Goal: Task Accomplishment & Management: Manage account settings

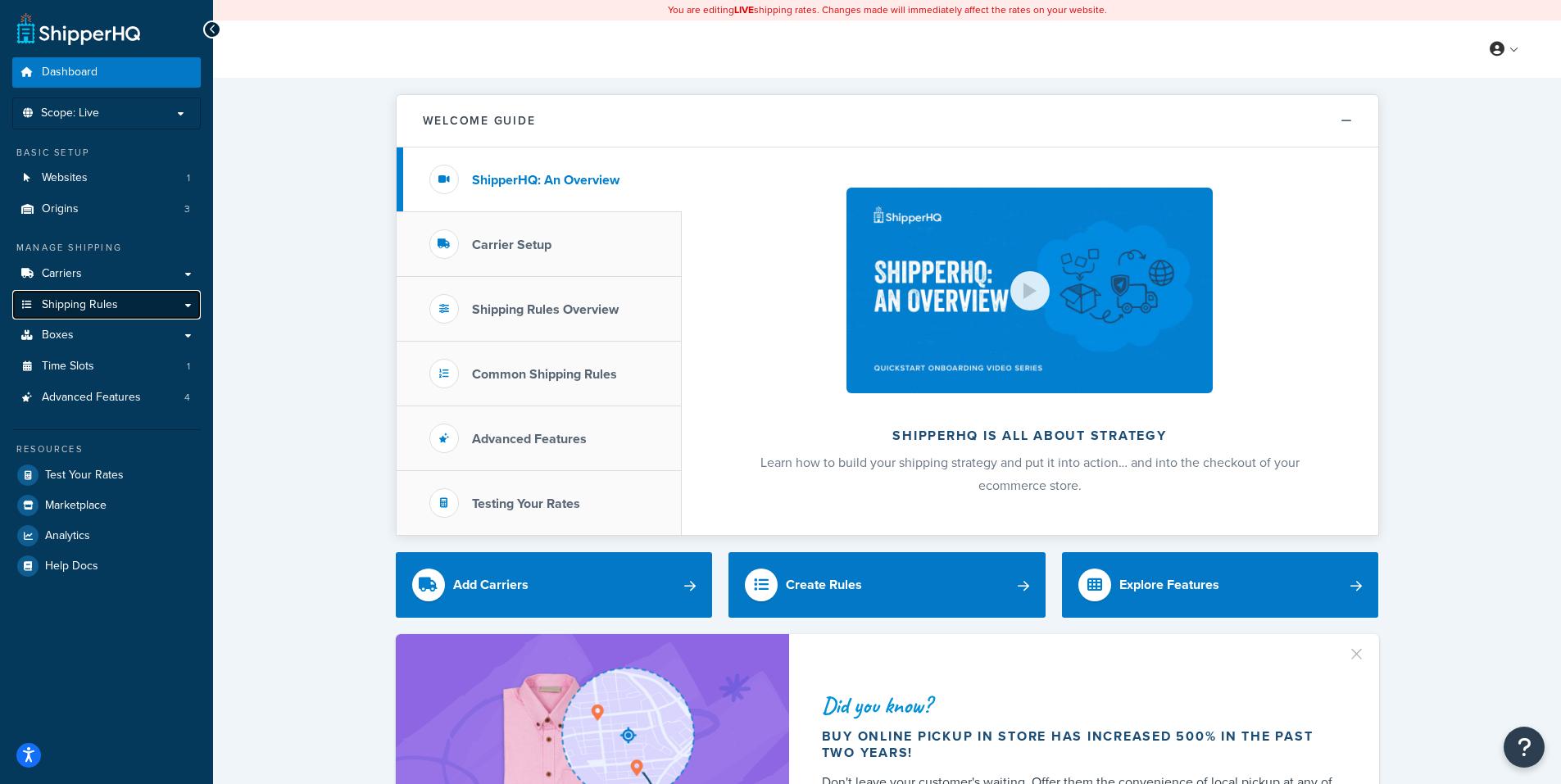
click at [70, 300] on span "Shipping Rules" at bounding box center [80, 305] width 77 height 14
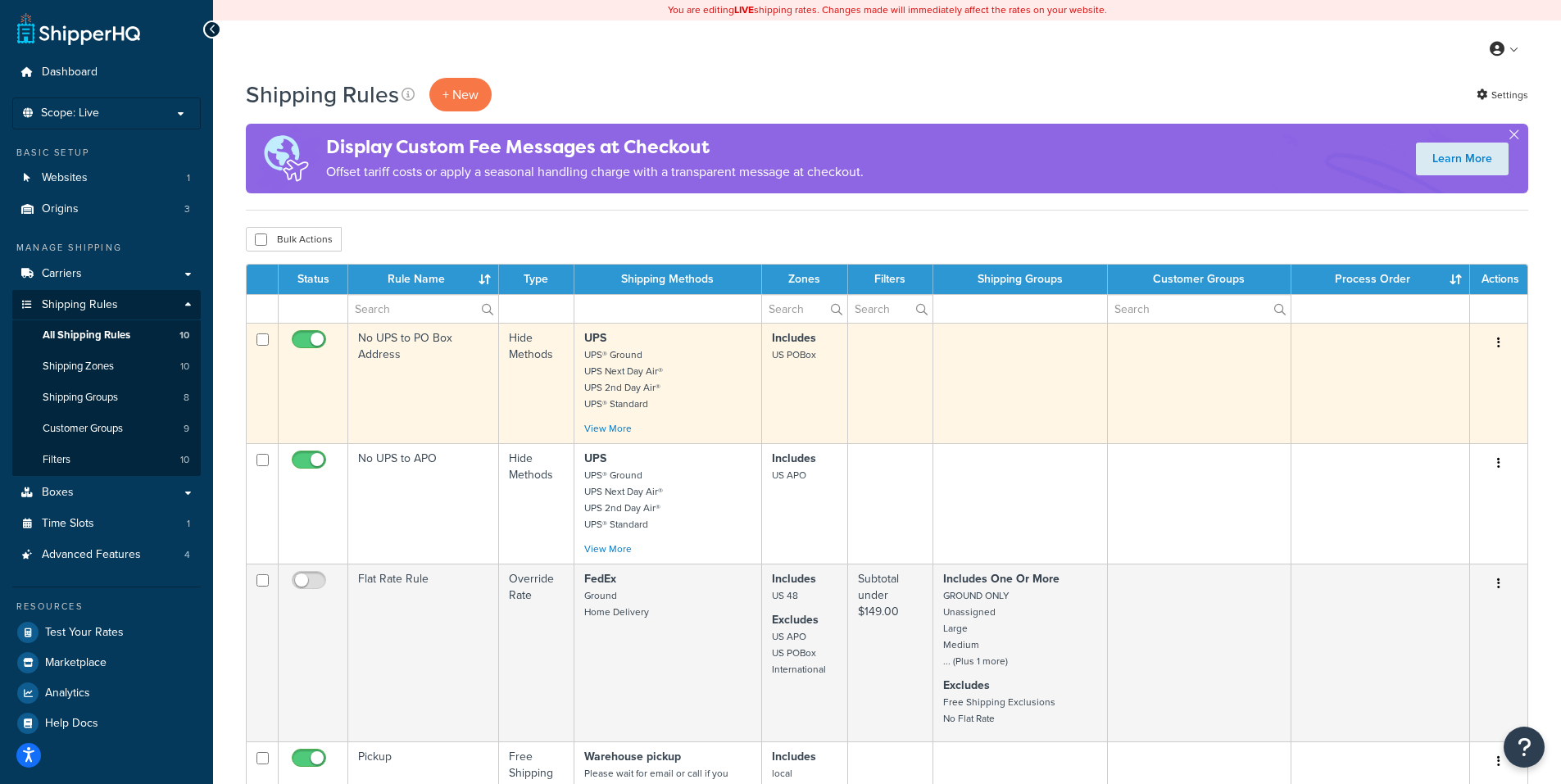
click at [1499, 338] on icon "button" at bounding box center [1498, 342] width 3 height 12
click at [1422, 370] on link "Edit" at bounding box center [1445, 374] width 129 height 34
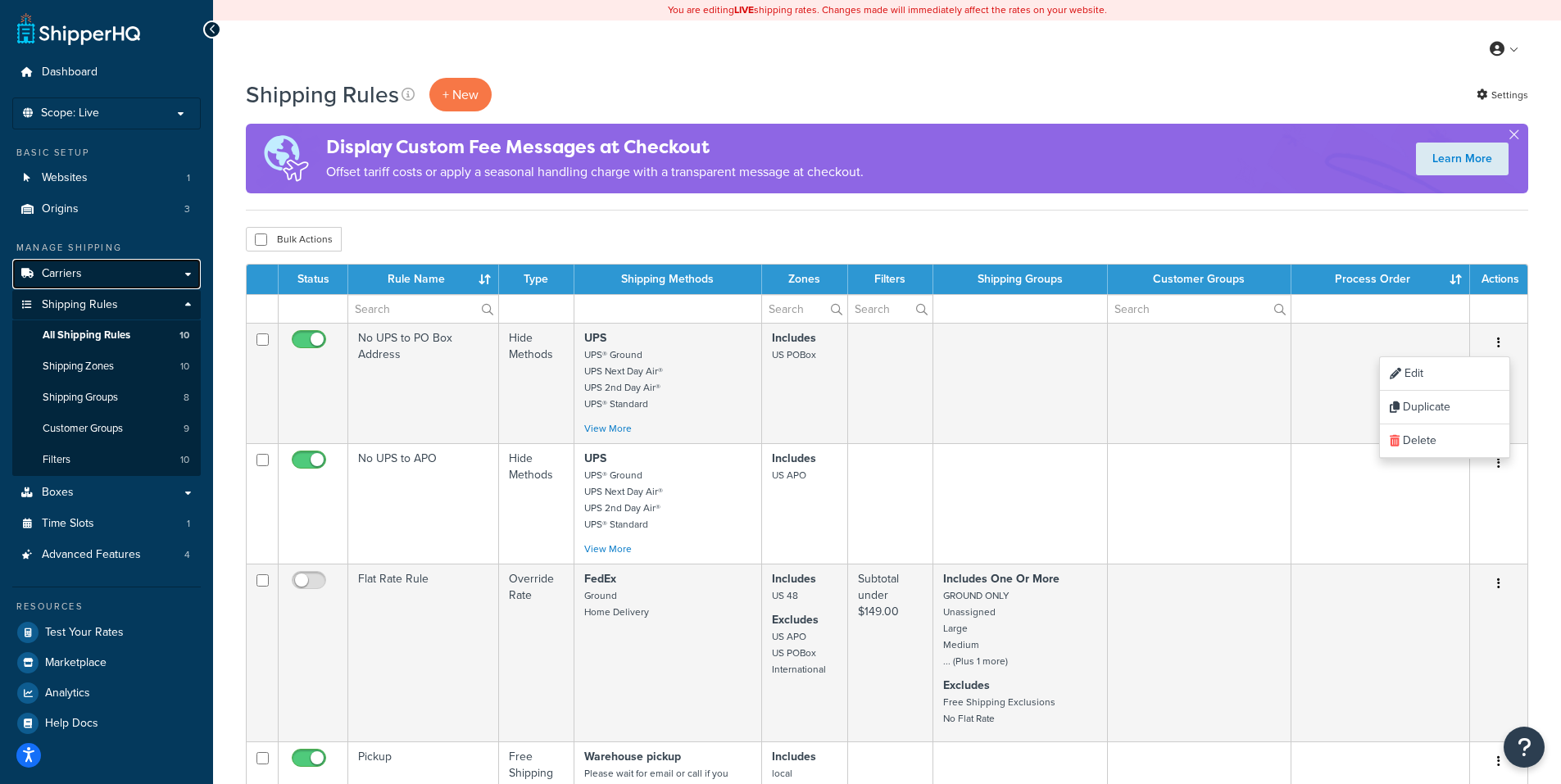
click at [74, 271] on span "Carriers" at bounding box center [62, 274] width 40 height 14
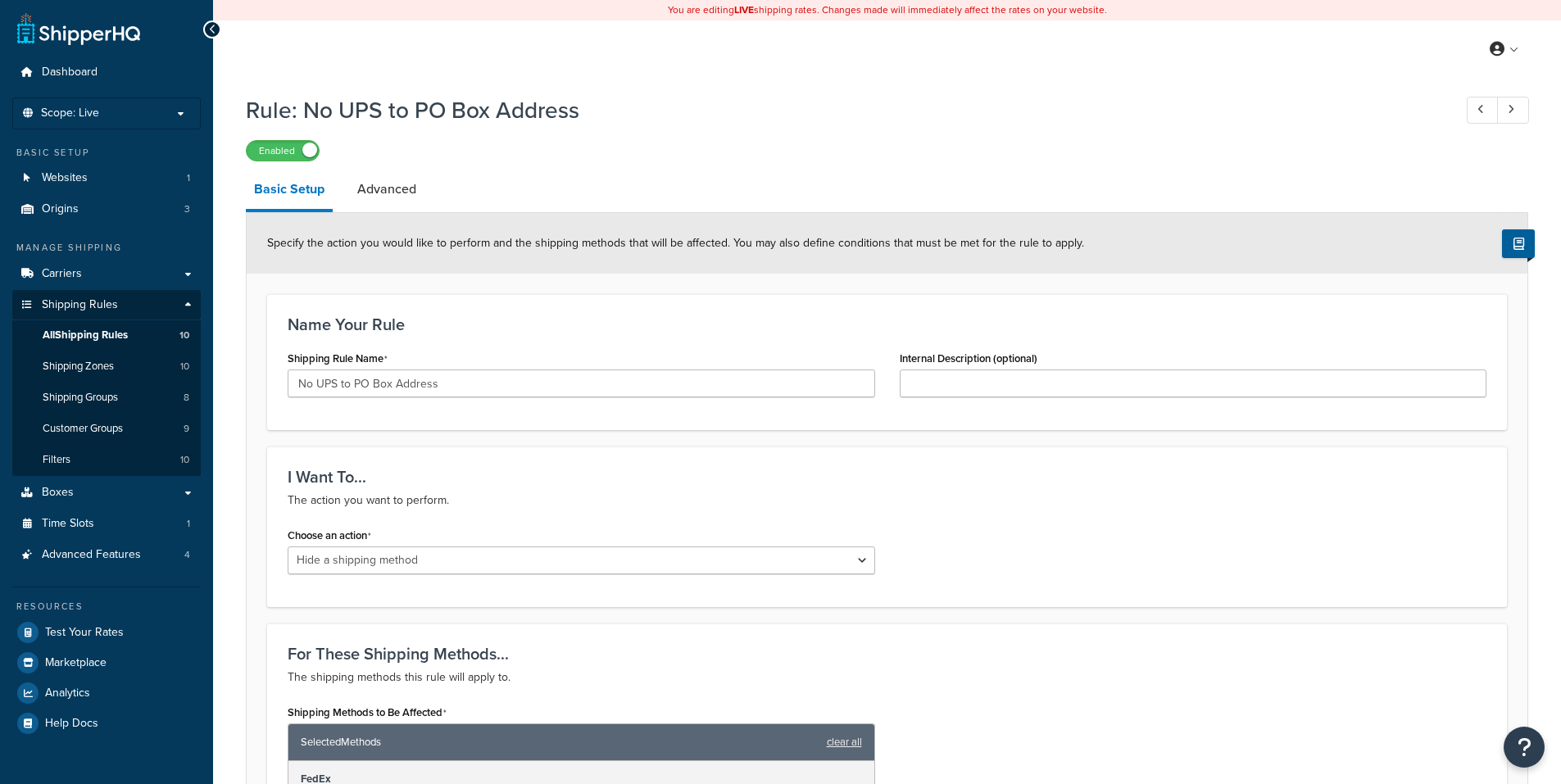
select select "HIDE"
click at [380, 184] on link "Advanced" at bounding box center [387, 189] width 76 height 40
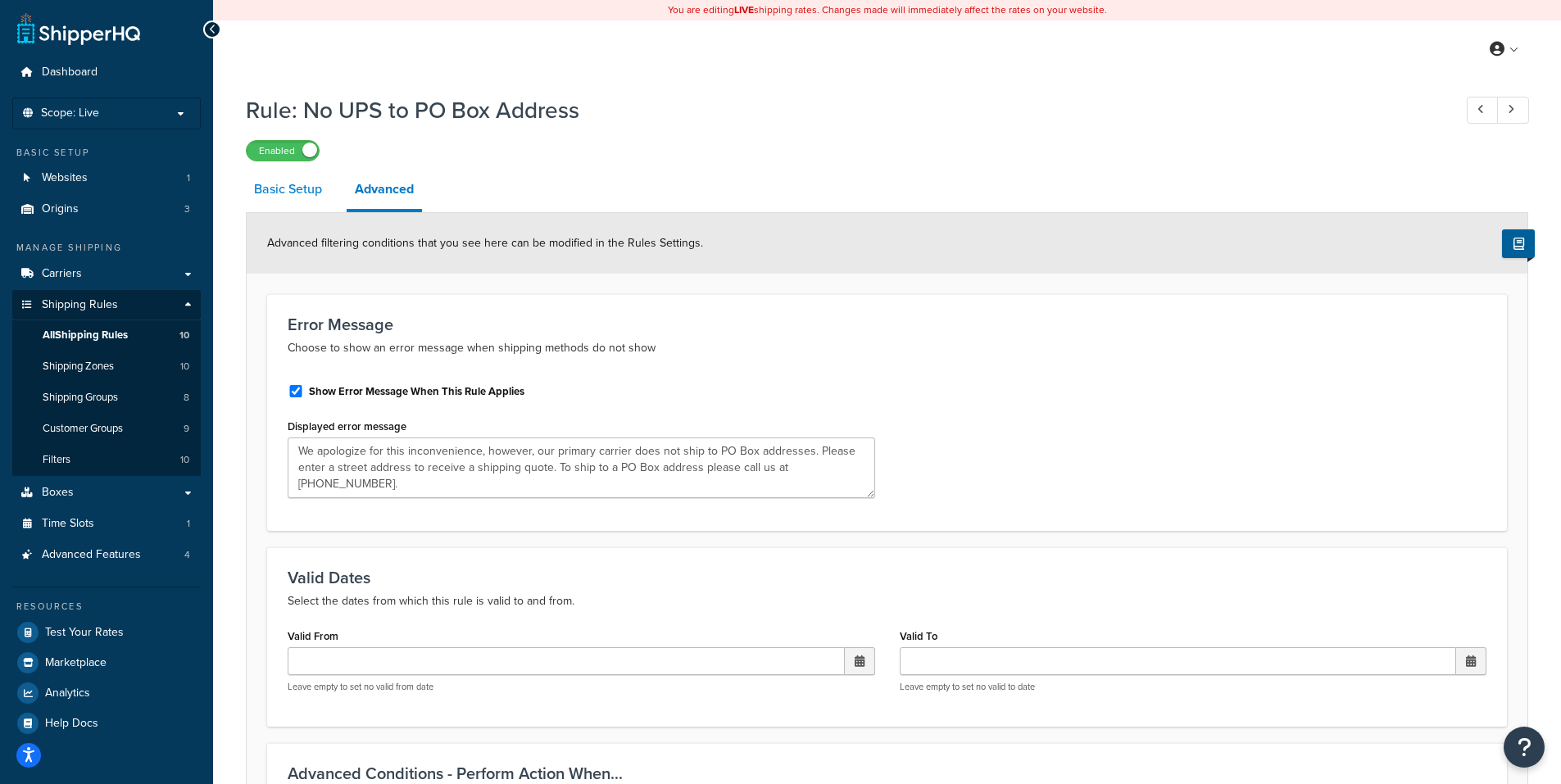
click at [286, 184] on link "Basic Setup" at bounding box center [288, 189] width 85 height 40
select select "HIDE"
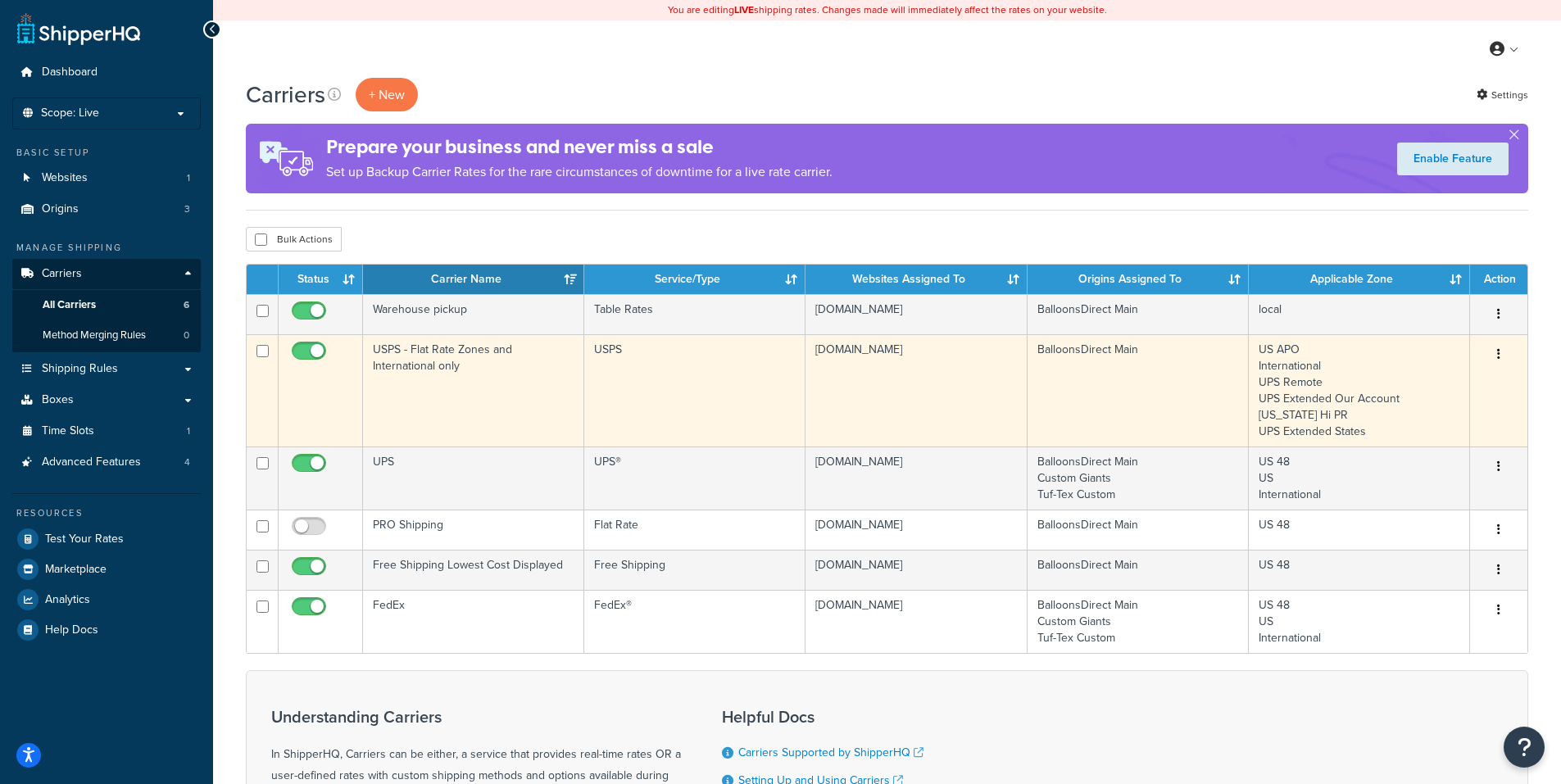
click at [1497, 350] on icon "button" at bounding box center [1498, 354] width 3 height 12
click at [1416, 384] on link "Edit" at bounding box center [1433, 387] width 129 height 34
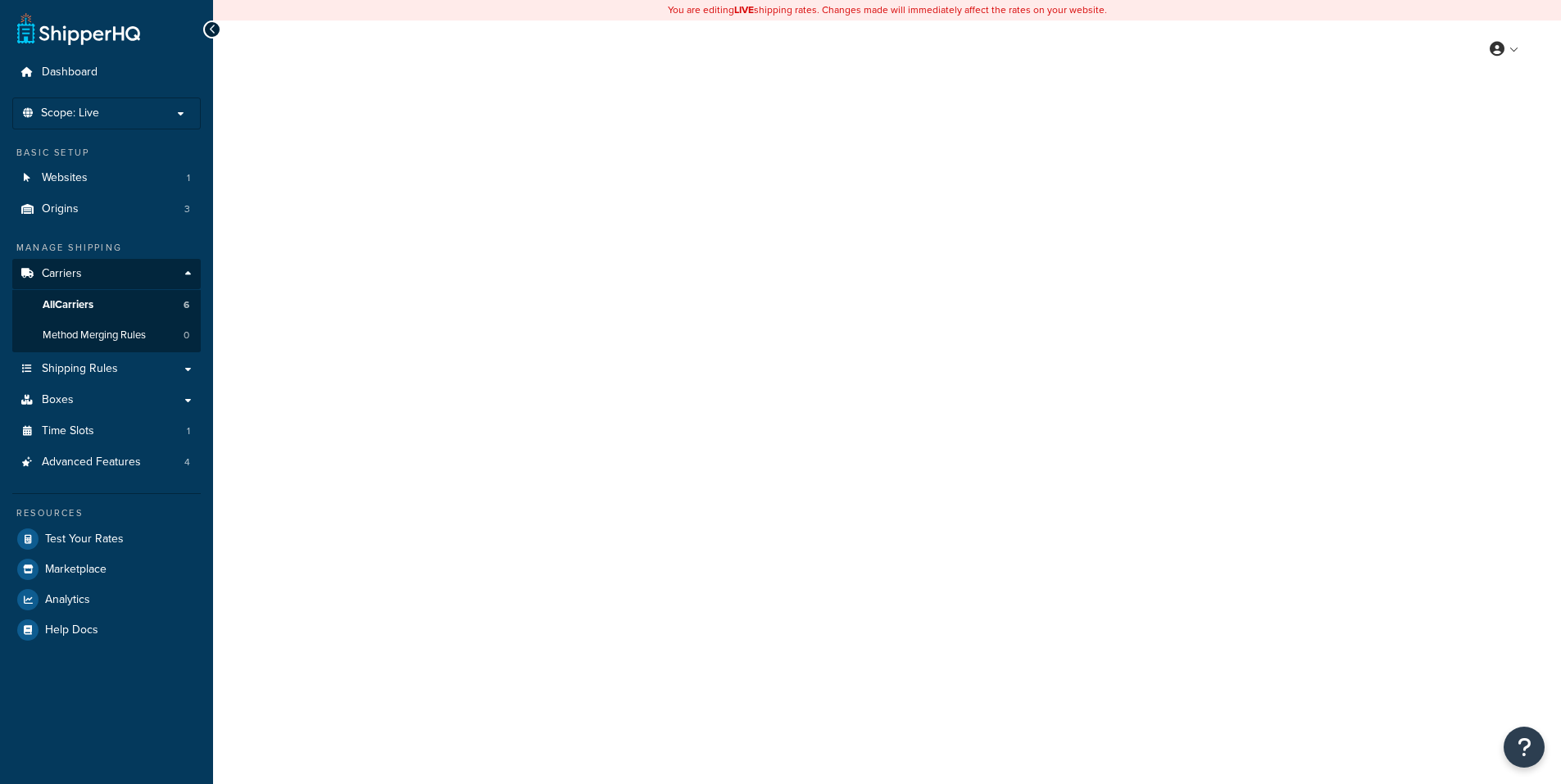
select select "usps"
select select "ONLINE"
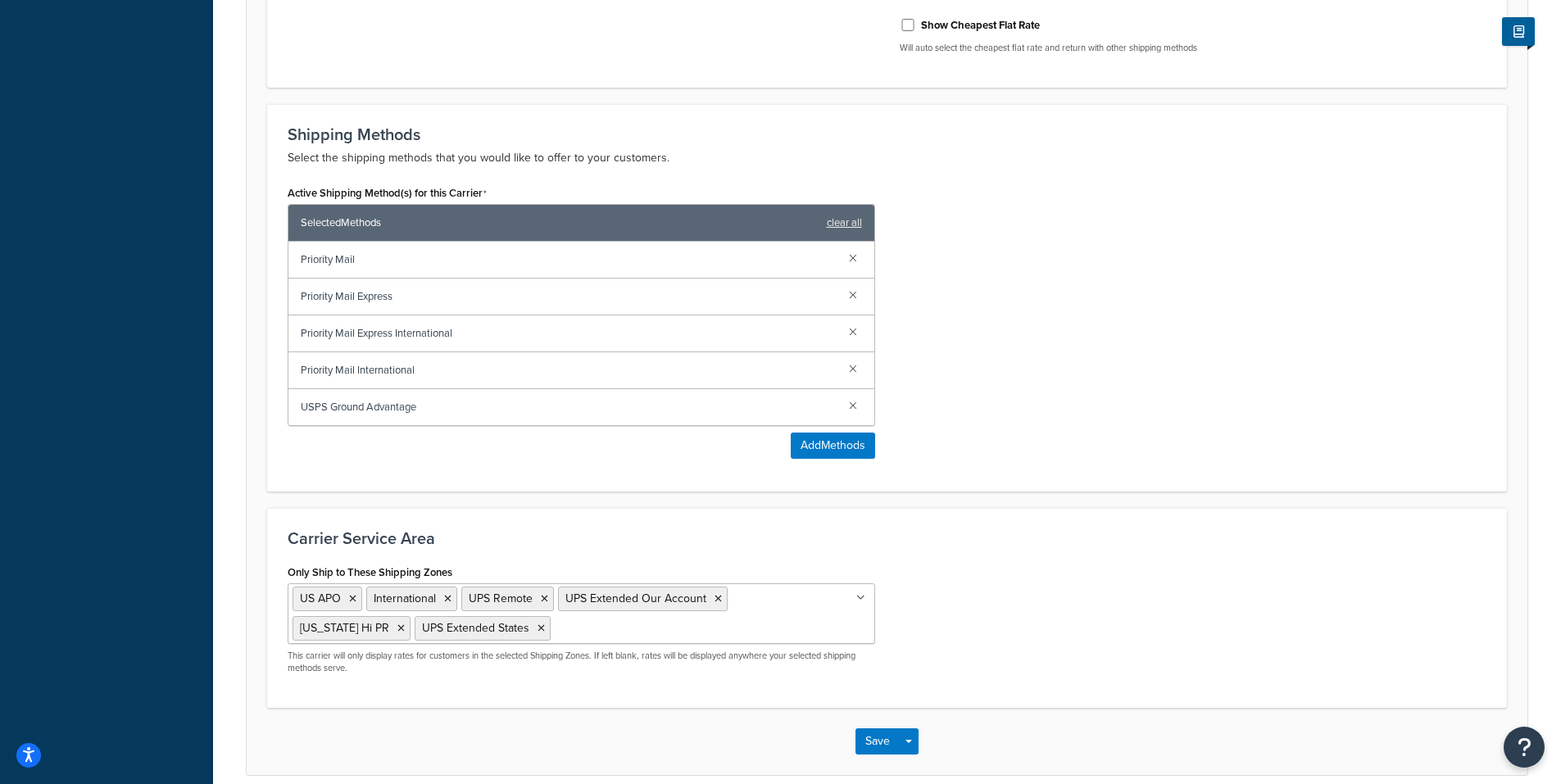
scroll to position [737, 0]
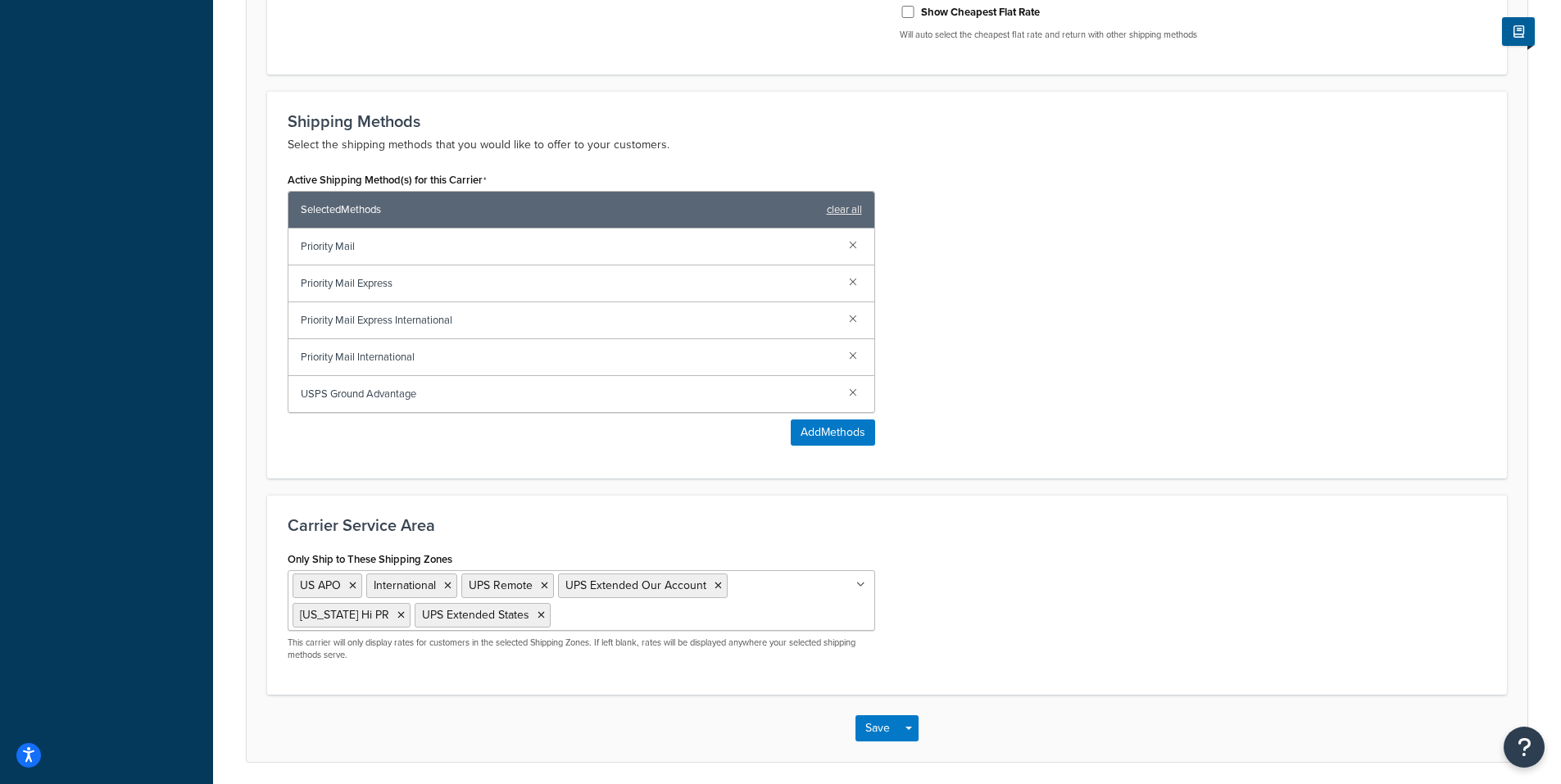
click at [855, 606] on ul "US APO International UPS Remote UPS Extended Our Account [US_STATE] Hi PR UPS E…" at bounding box center [581, 600] width 587 height 61
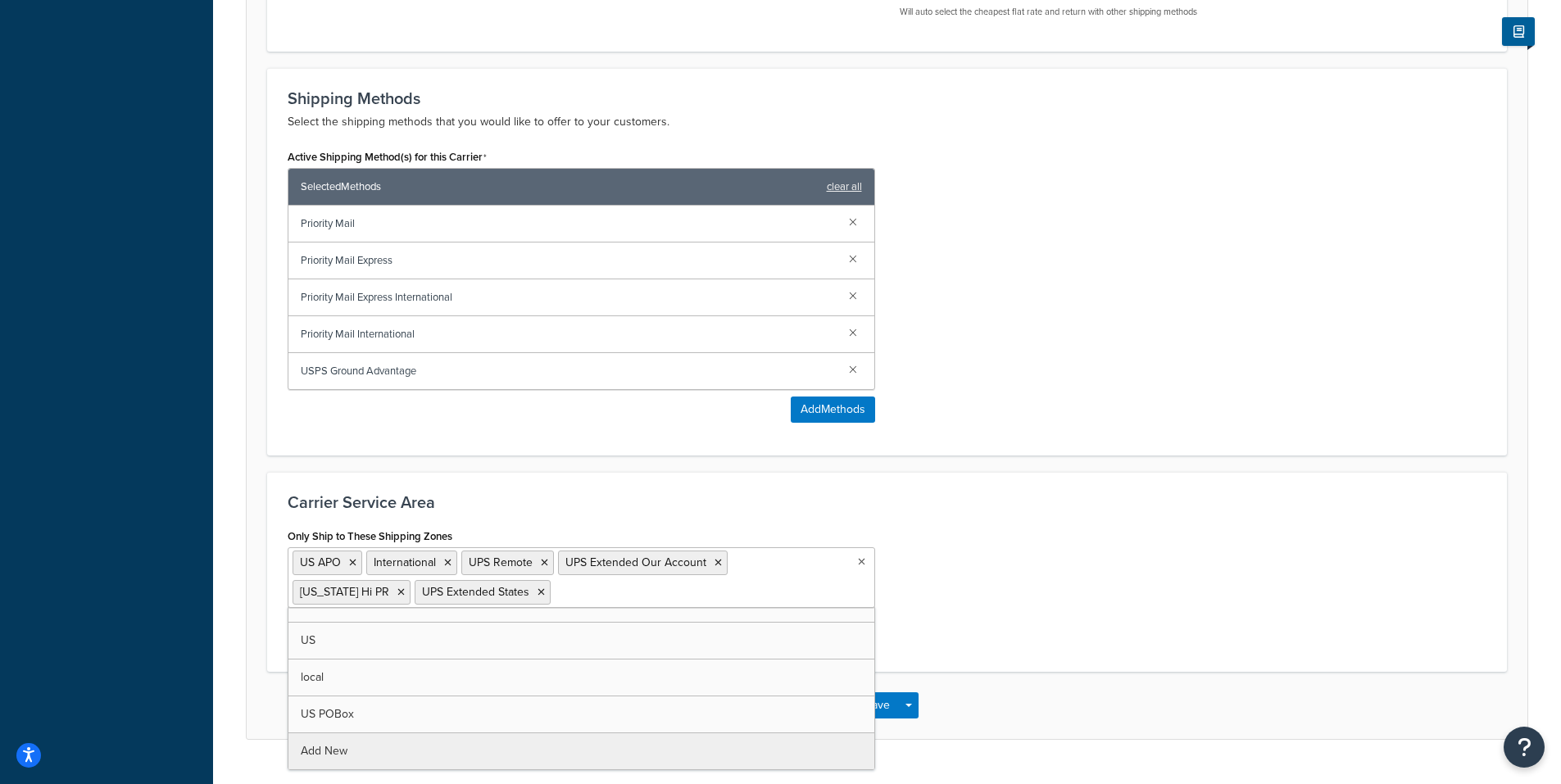
scroll to position [798, 0]
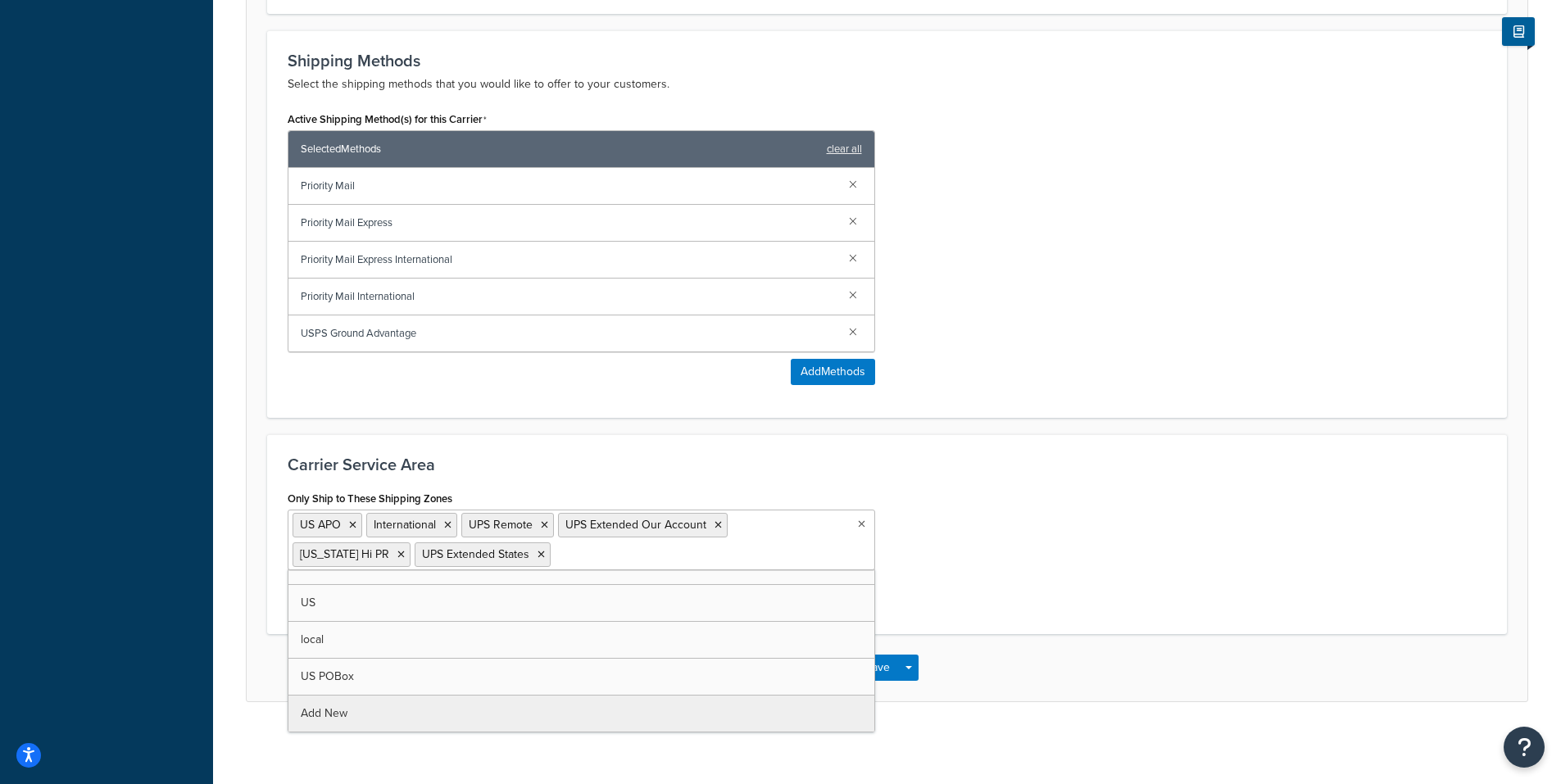
click at [1027, 557] on div "Only Ship to These Shipping Zones US APO International UPS Remote UPS Extended …" at bounding box center [887, 550] width 1224 height 127
click at [843, 544] on ul "US APO International UPS Remote UPS Extended Our Account Alaska Hi PR UPS Exten…" at bounding box center [581, 539] width 587 height 61
click at [953, 564] on div "Only Ship to These Shipping Zones US APO International UPS Remote UPS Extended …" at bounding box center [887, 550] width 1224 height 127
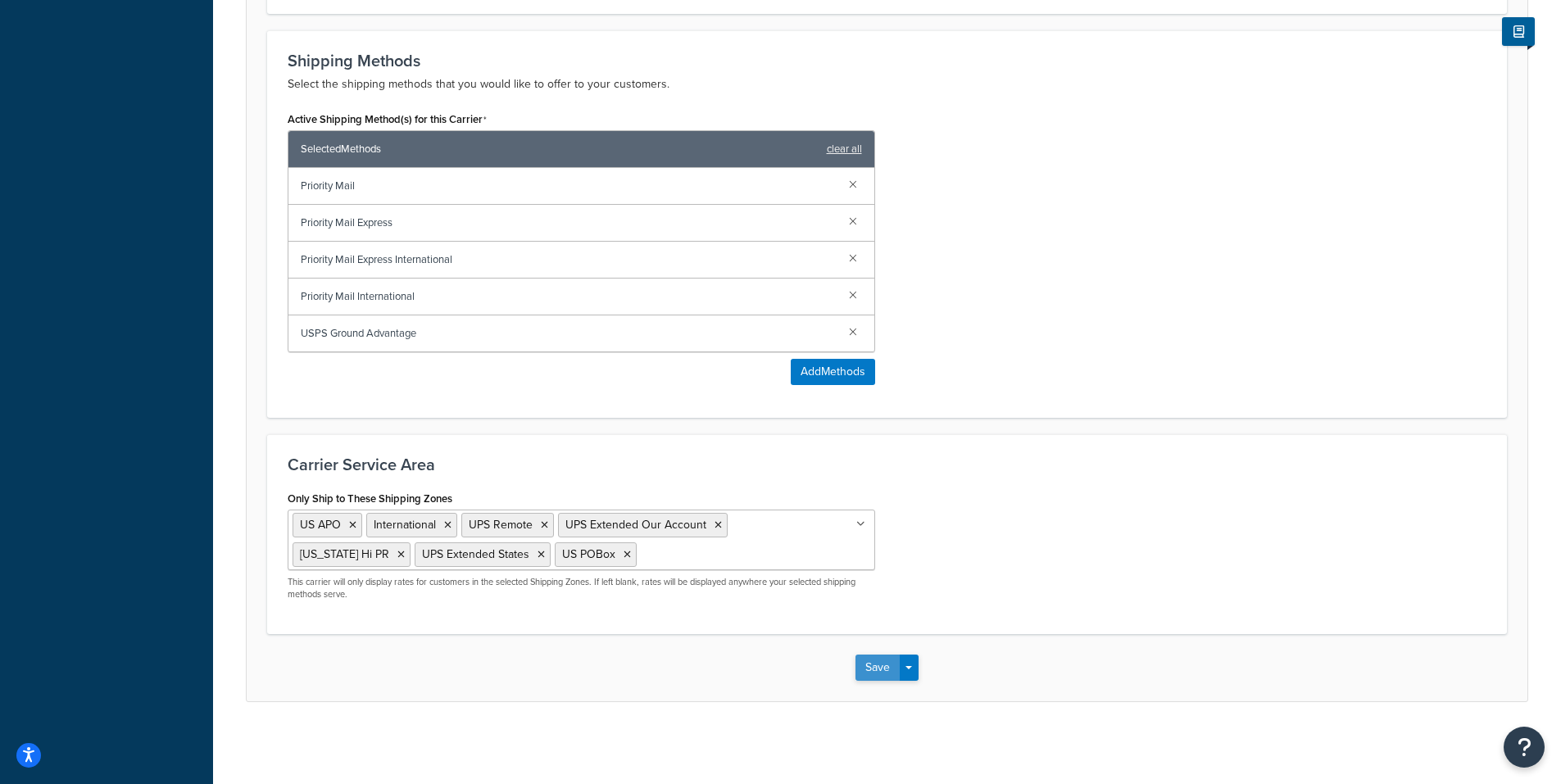
click at [876, 661] on button "Save" at bounding box center [878, 668] width 44 height 26
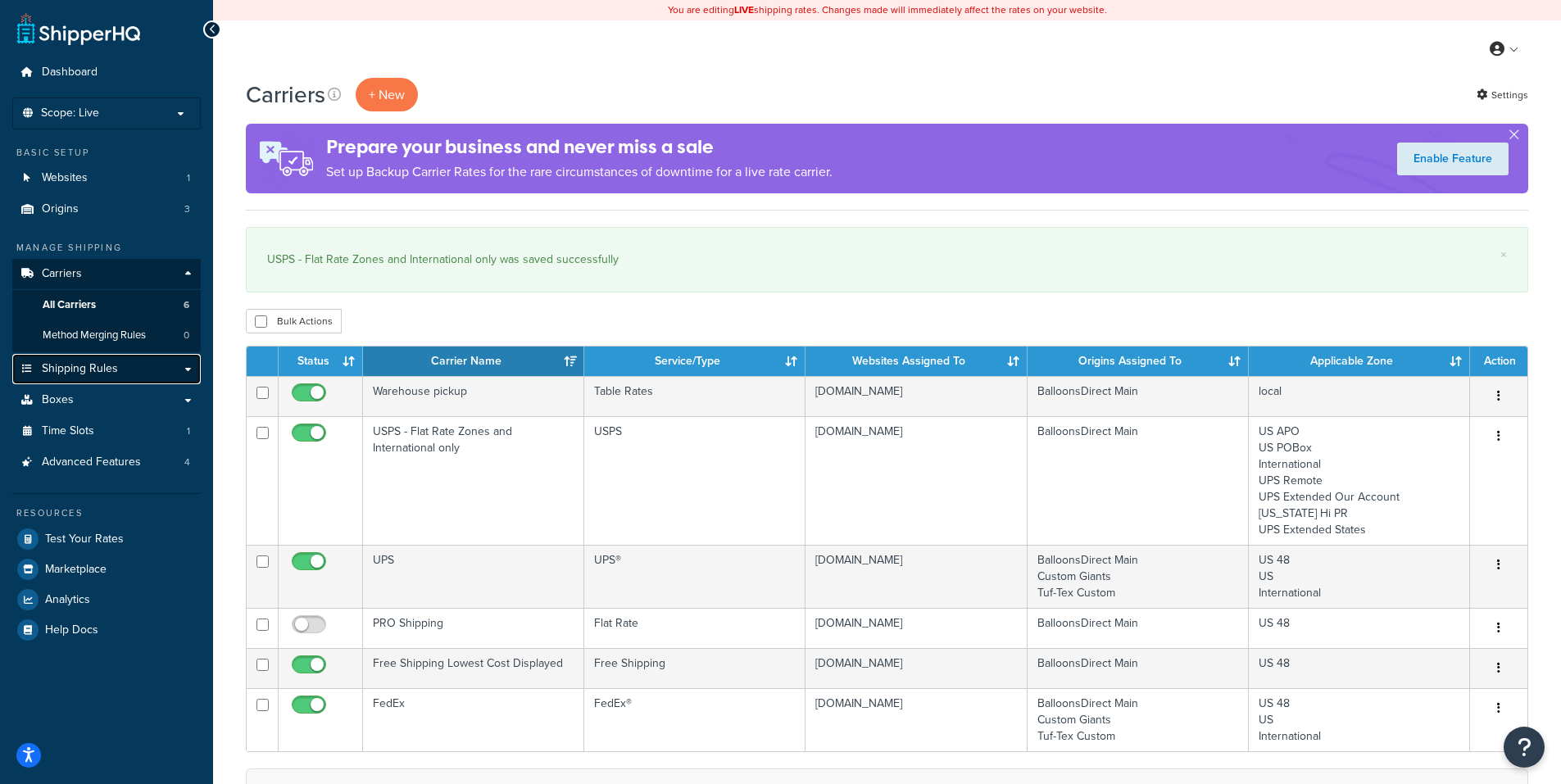
click at [63, 368] on span "Shipping Rules" at bounding box center [80, 369] width 77 height 14
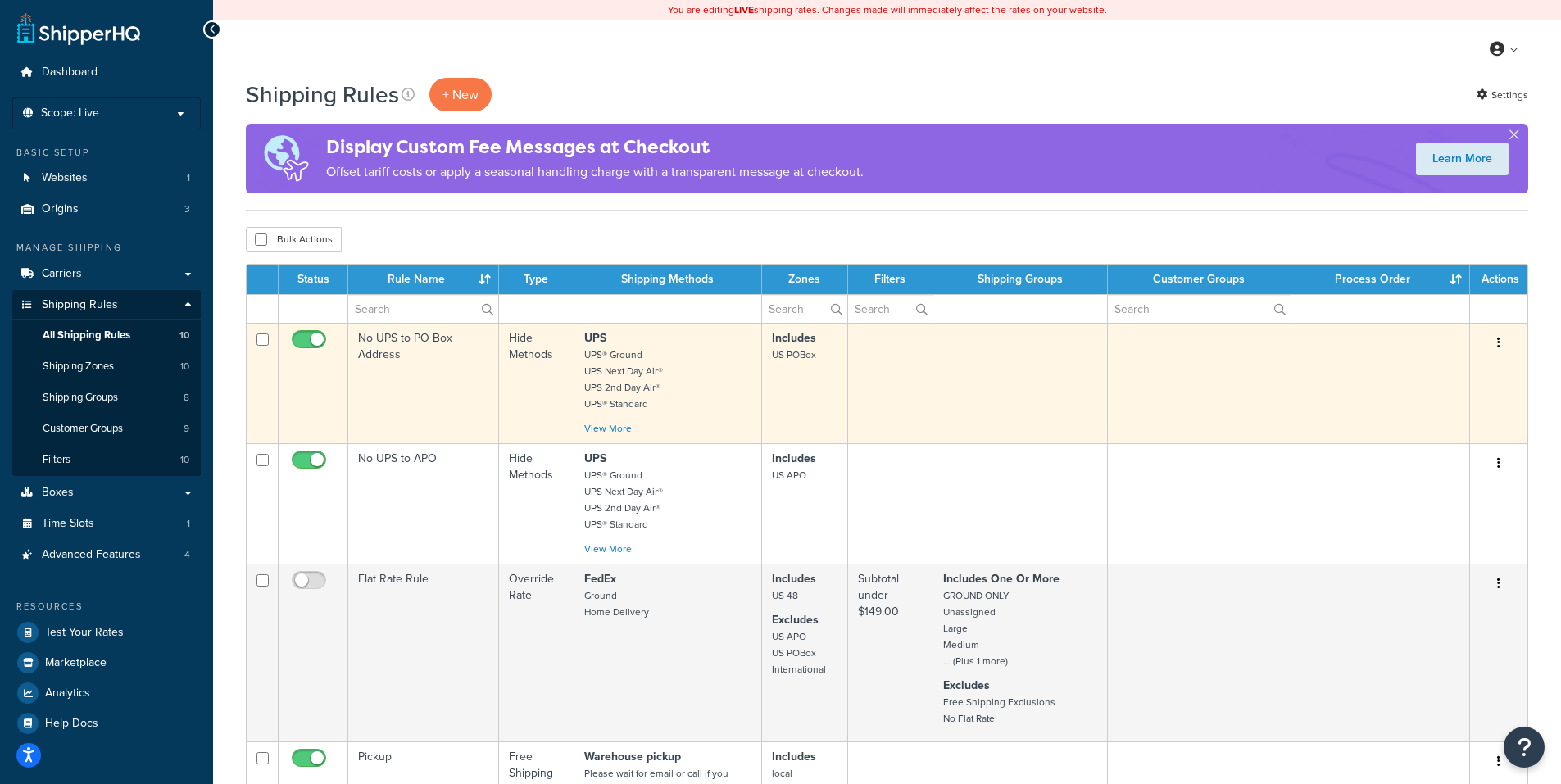
click at [1496, 341] on button "button" at bounding box center [1498, 343] width 23 height 26
click at [1425, 368] on link "Edit" at bounding box center [1445, 374] width 129 height 34
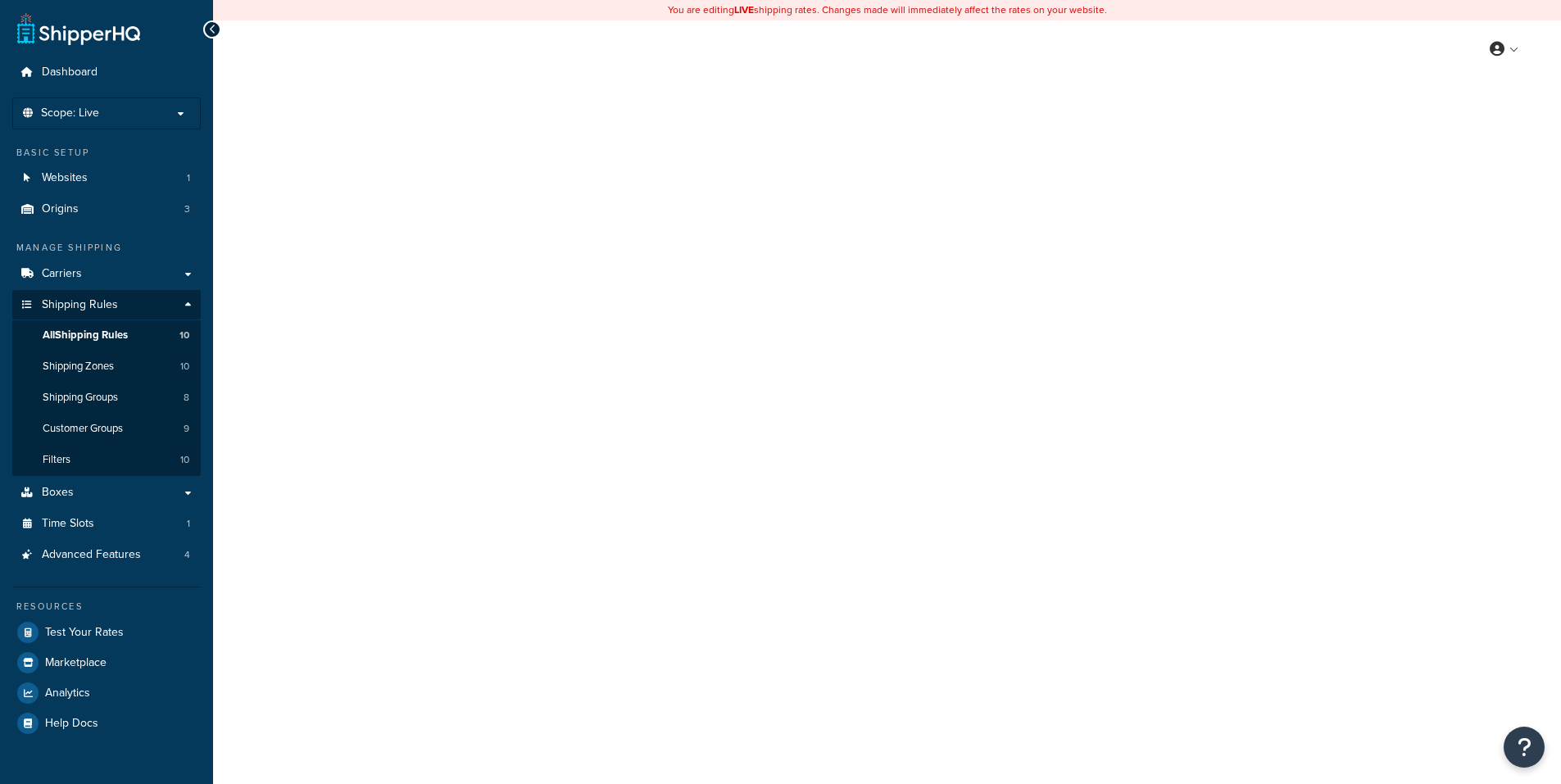
select select "HIDE"
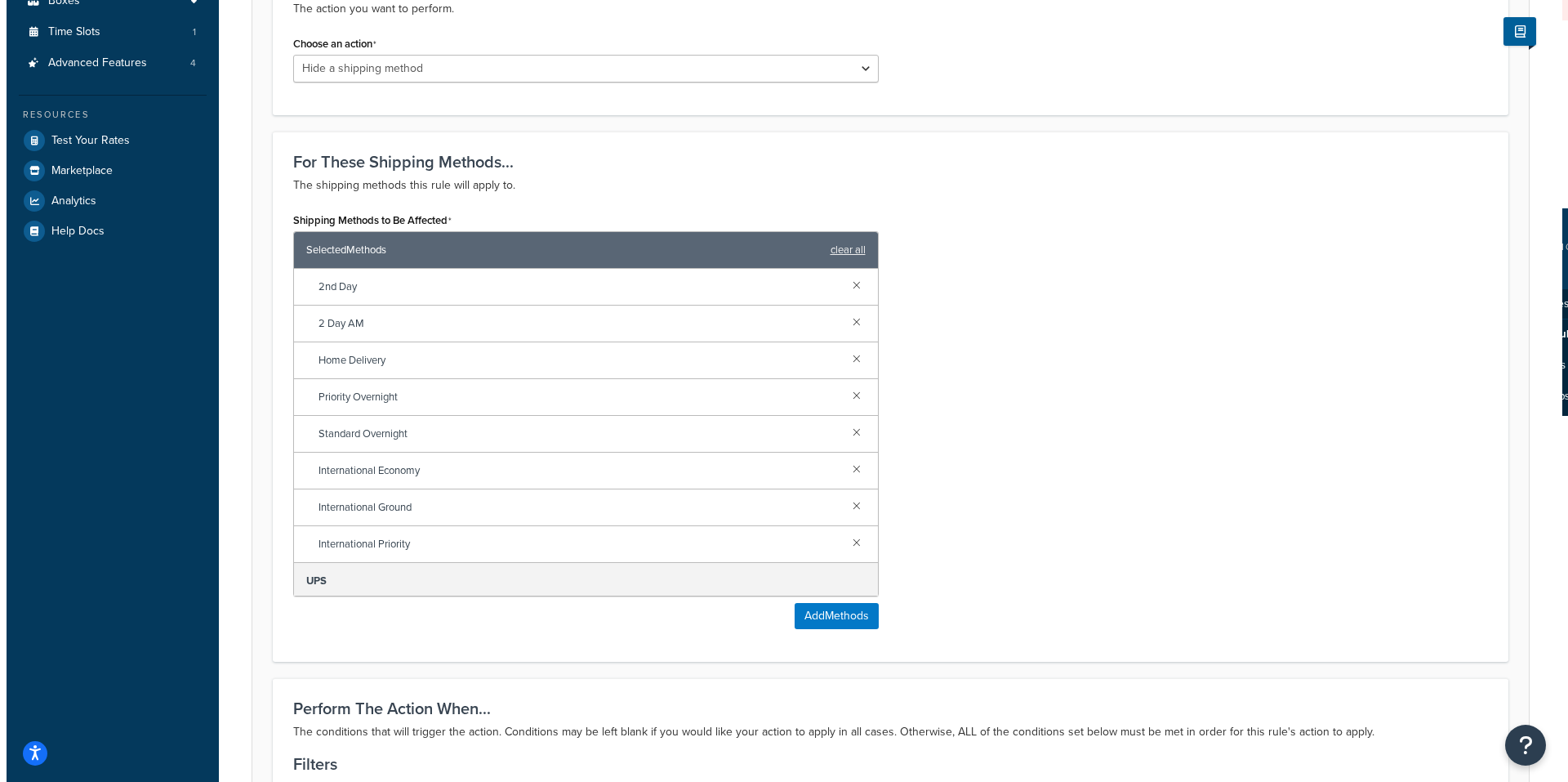
scroll to position [150, 0]
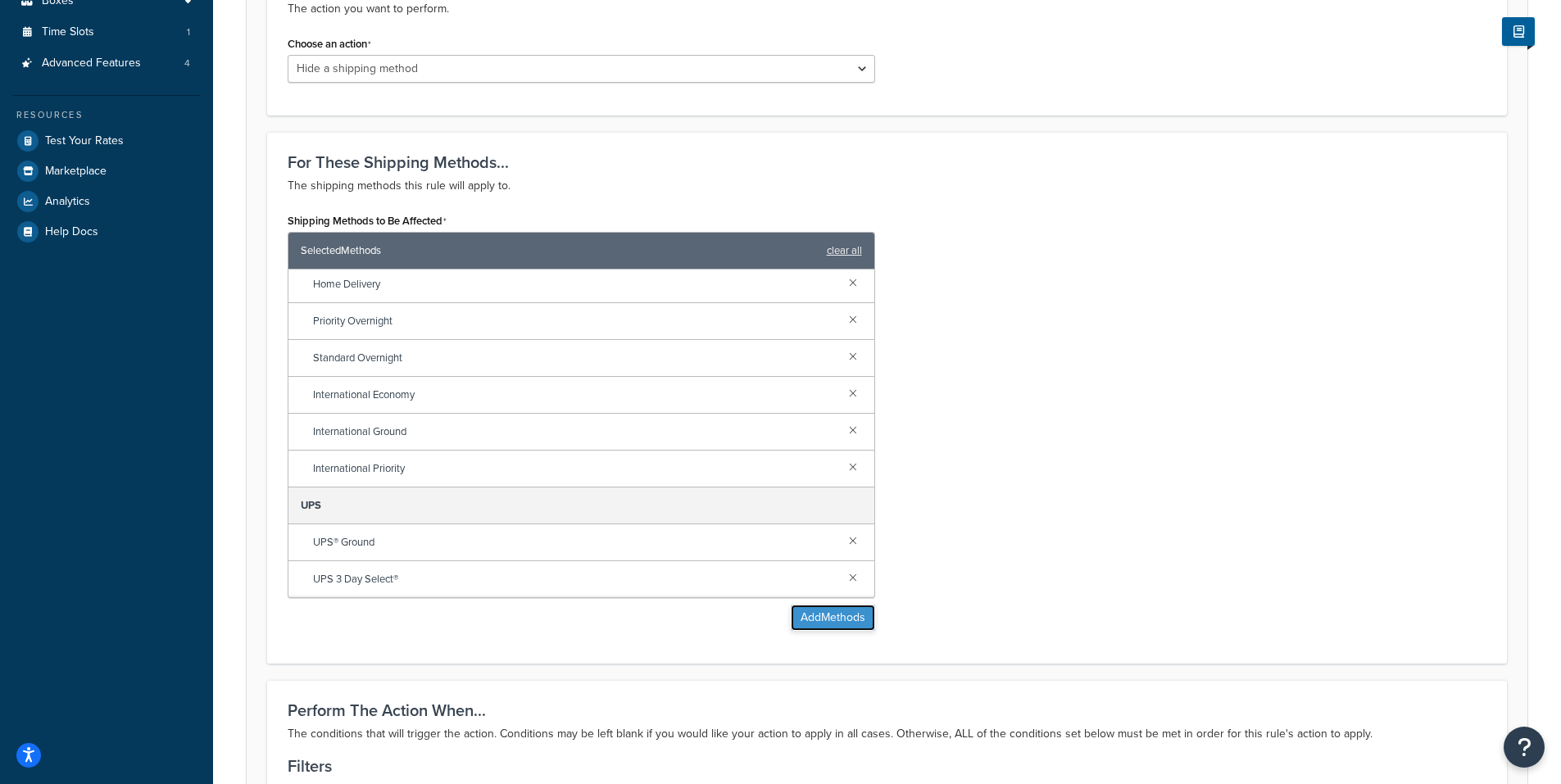
click at [838, 615] on button "Add Methods" at bounding box center [832, 618] width 85 height 26
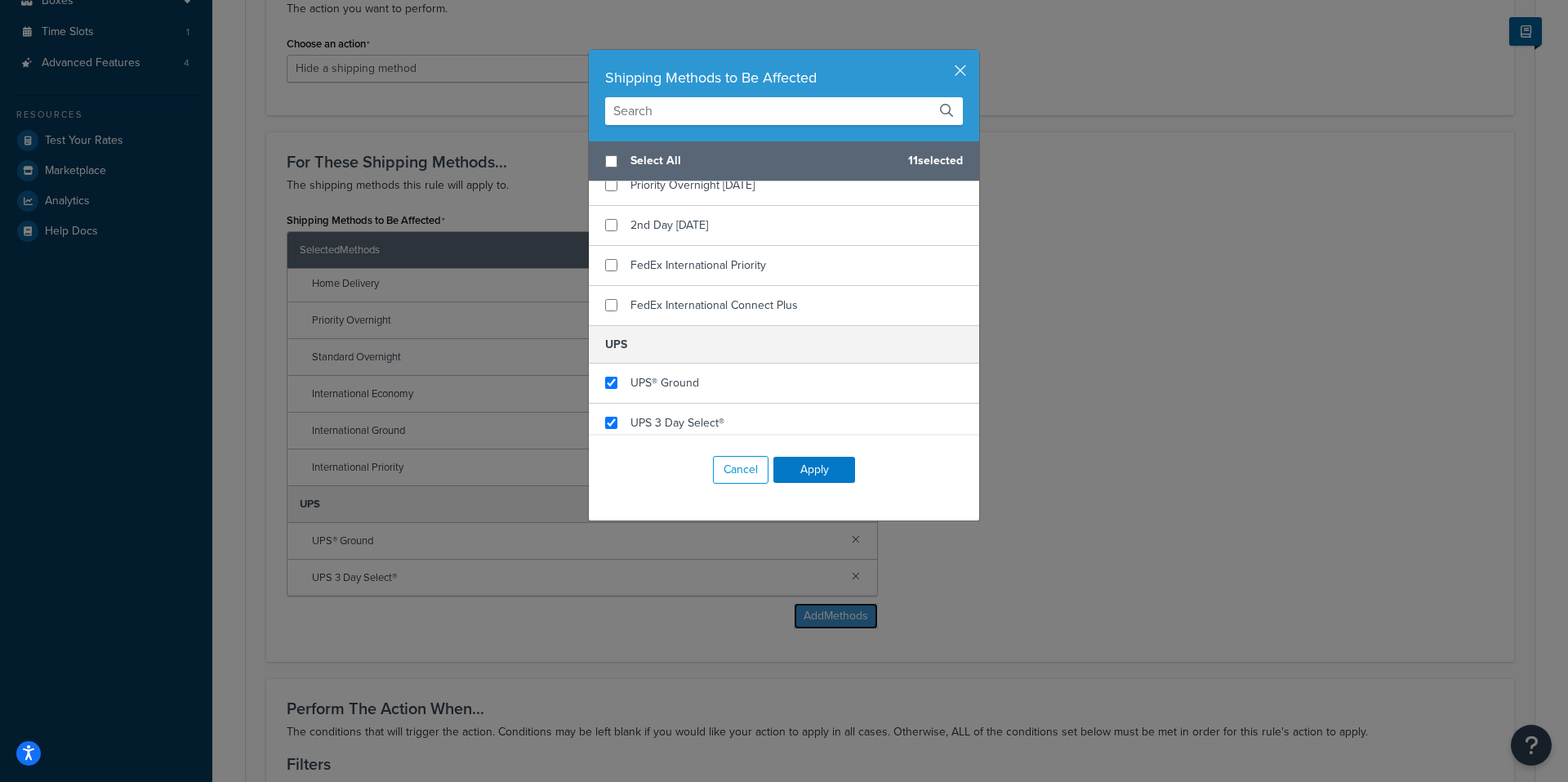
scroll to position [507, 0]
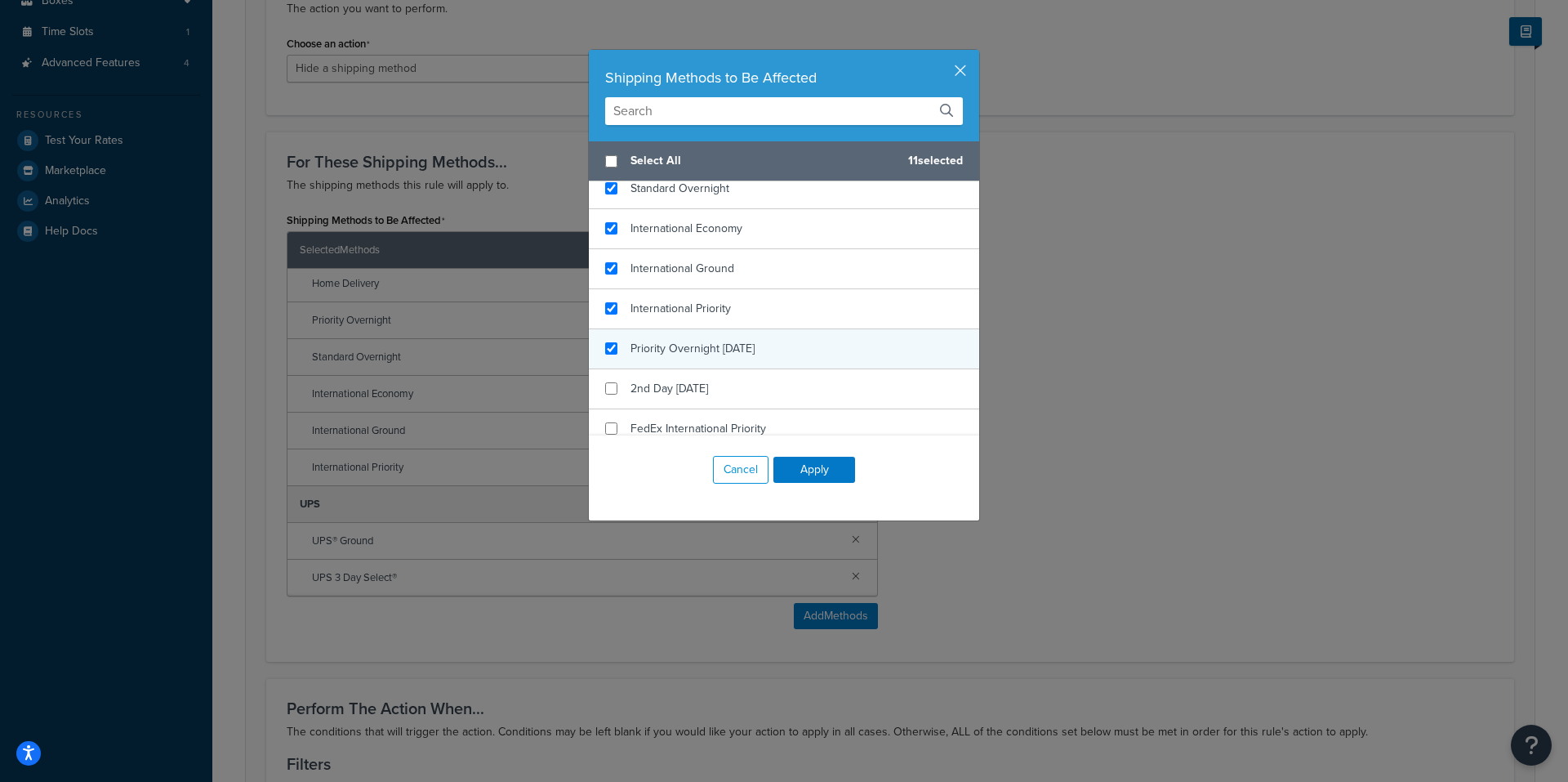
checkbox input "true"
click at [663, 349] on span "Priority Overnight [DATE]" at bounding box center [692, 347] width 124 height 17
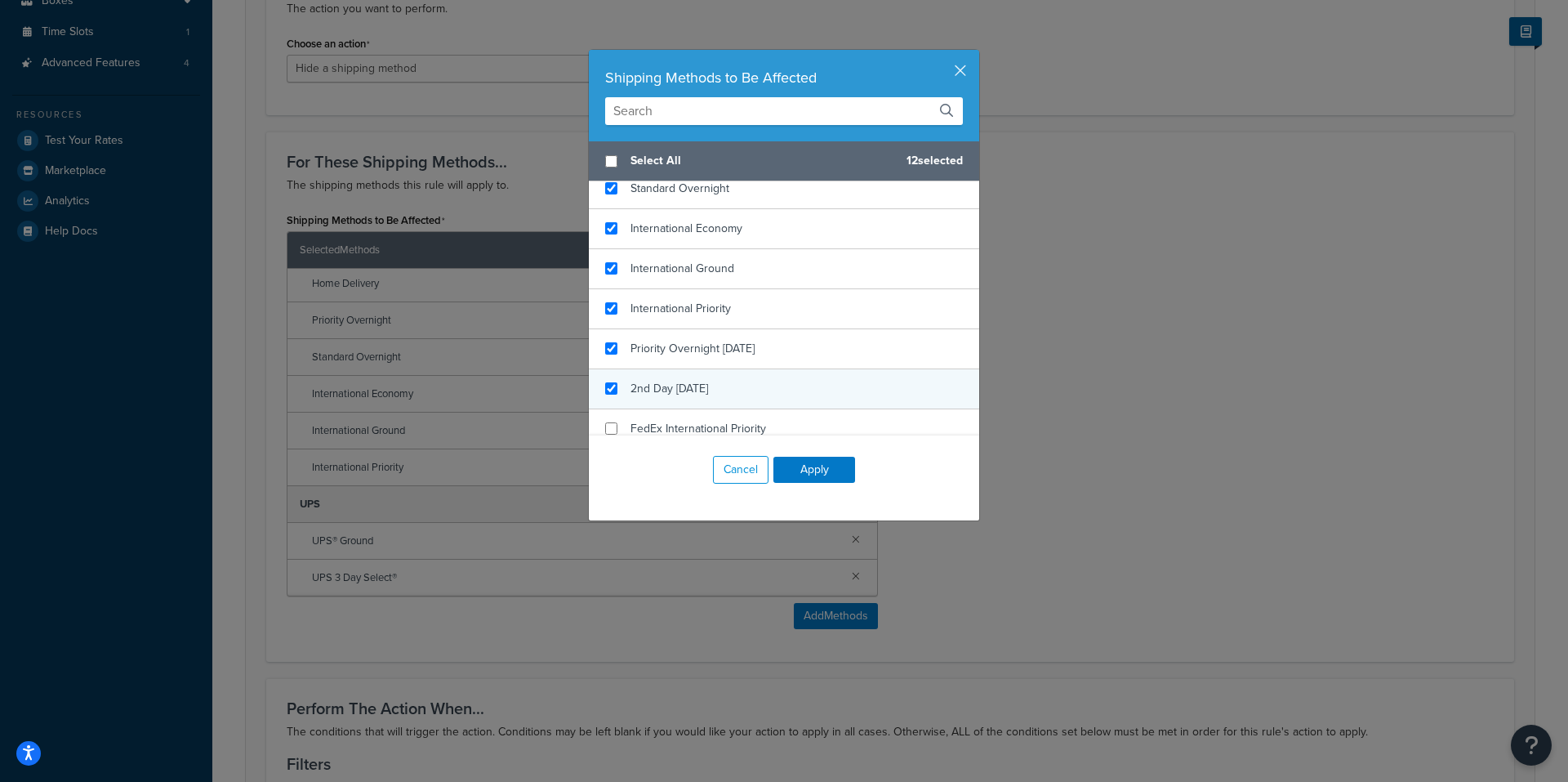
checkbox input "true"
click at [654, 382] on span "2nd Day [DATE]" at bounding box center [669, 388] width 77 height 17
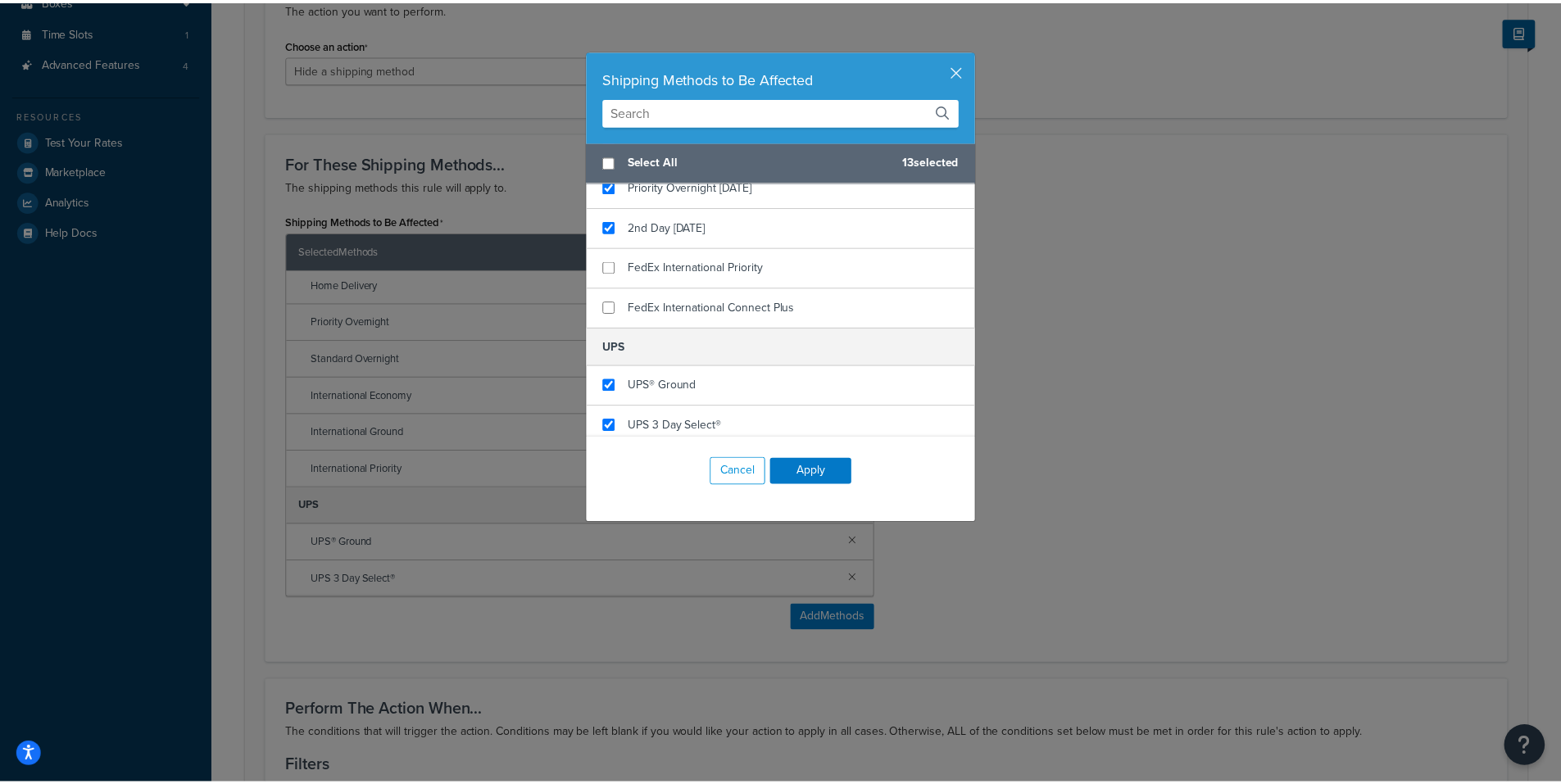
scroll to position [673, 0]
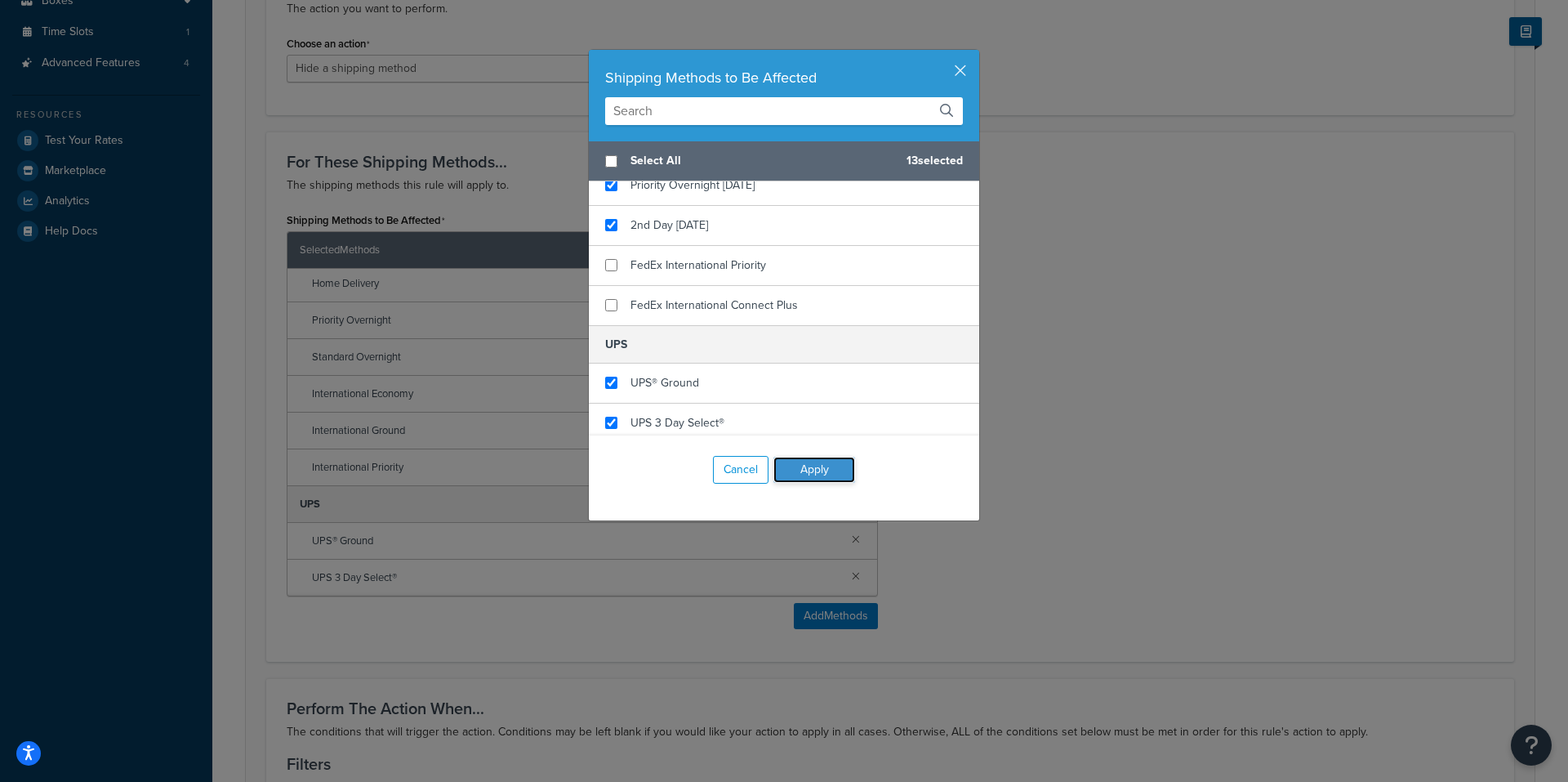
click at [803, 465] on button "Apply" at bounding box center [814, 469] width 81 height 26
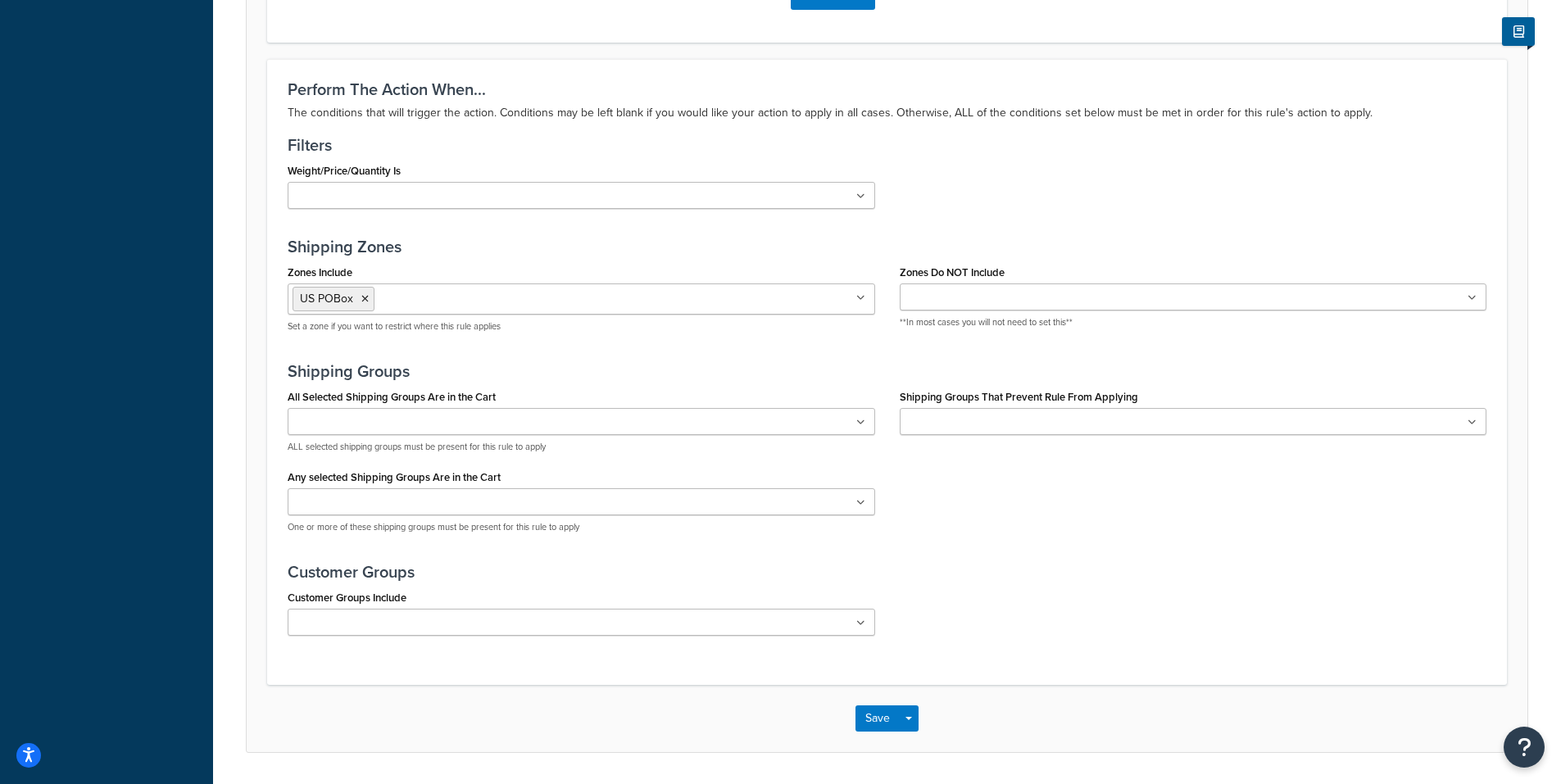
scroll to position [1163, 0]
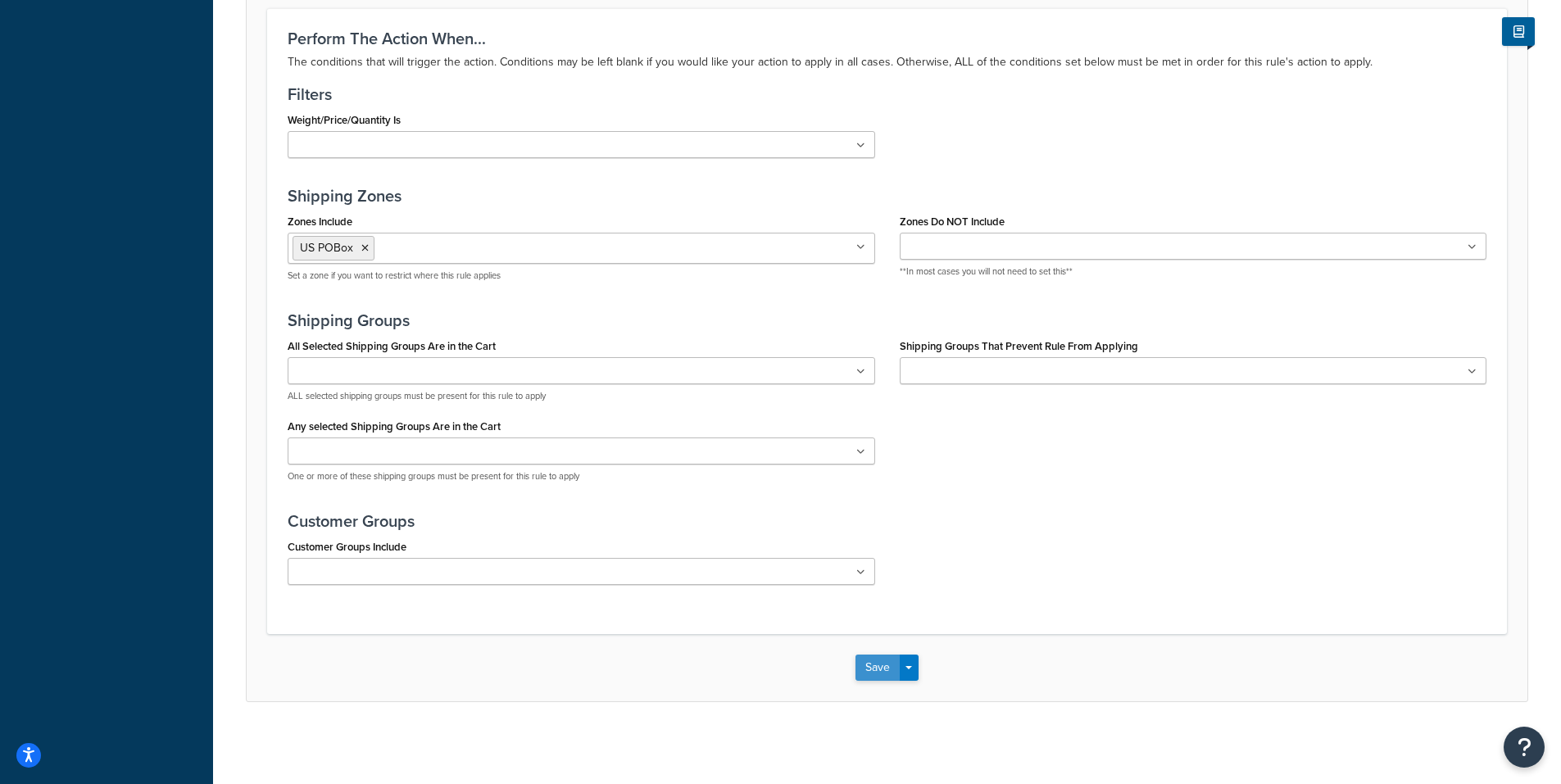
click at [878, 664] on button "Save" at bounding box center [878, 668] width 44 height 26
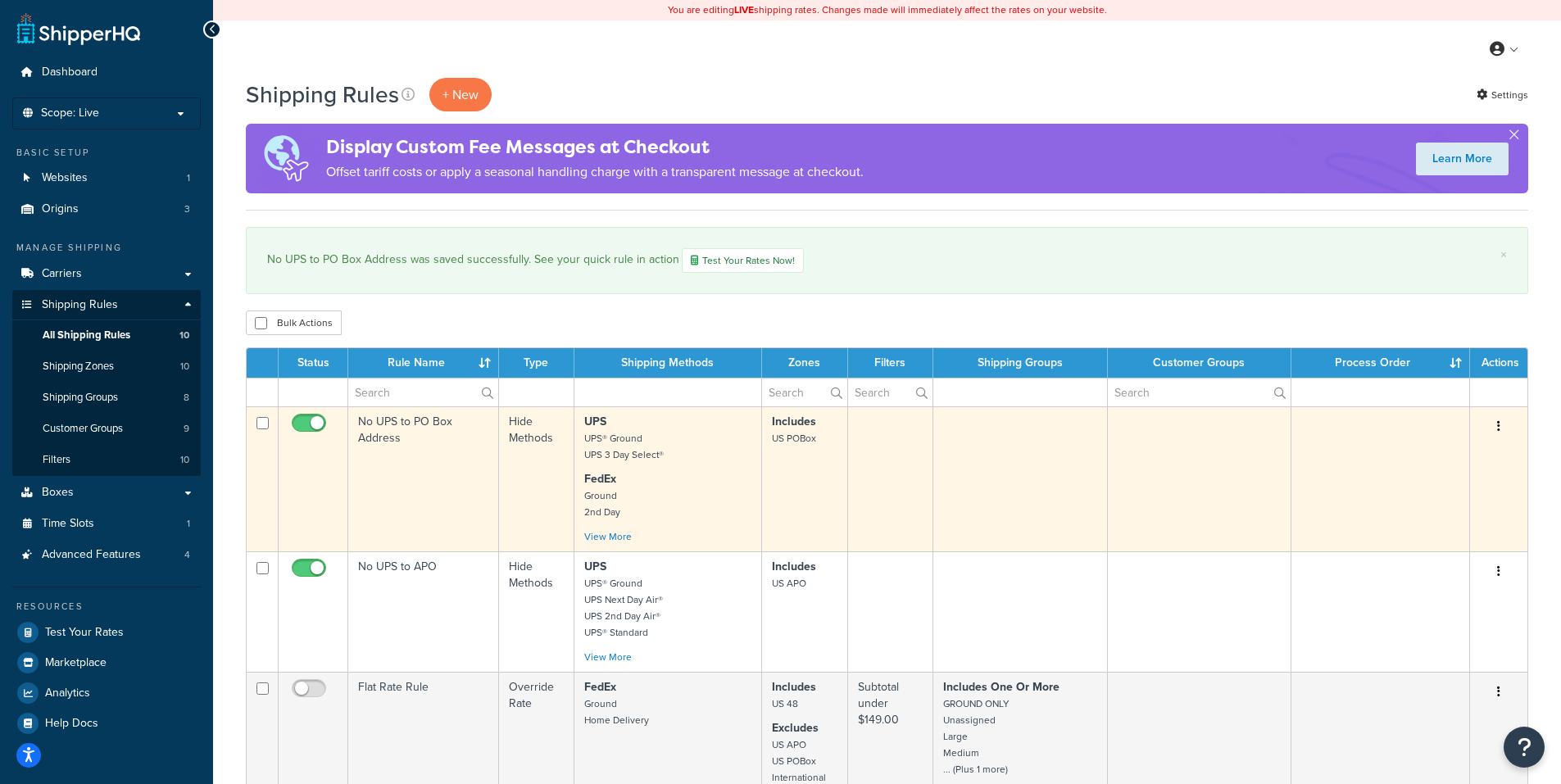
click at [1498, 424] on icon "button" at bounding box center [1498, 426] width 3 height 12
click at [1417, 452] on link "Edit" at bounding box center [1445, 458] width 129 height 34
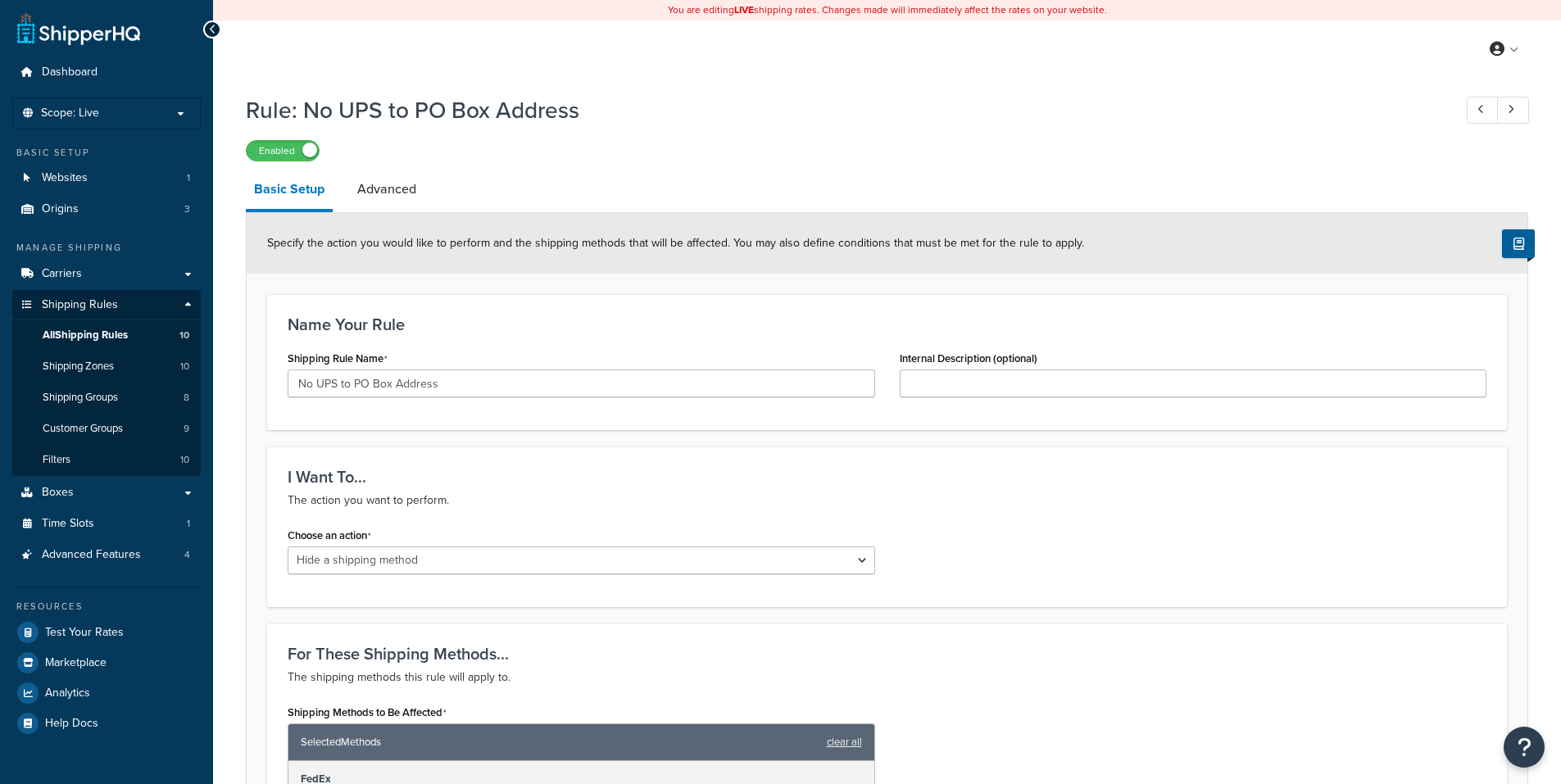
select select "HIDE"
click at [406, 188] on link "Advanced" at bounding box center [387, 189] width 76 height 40
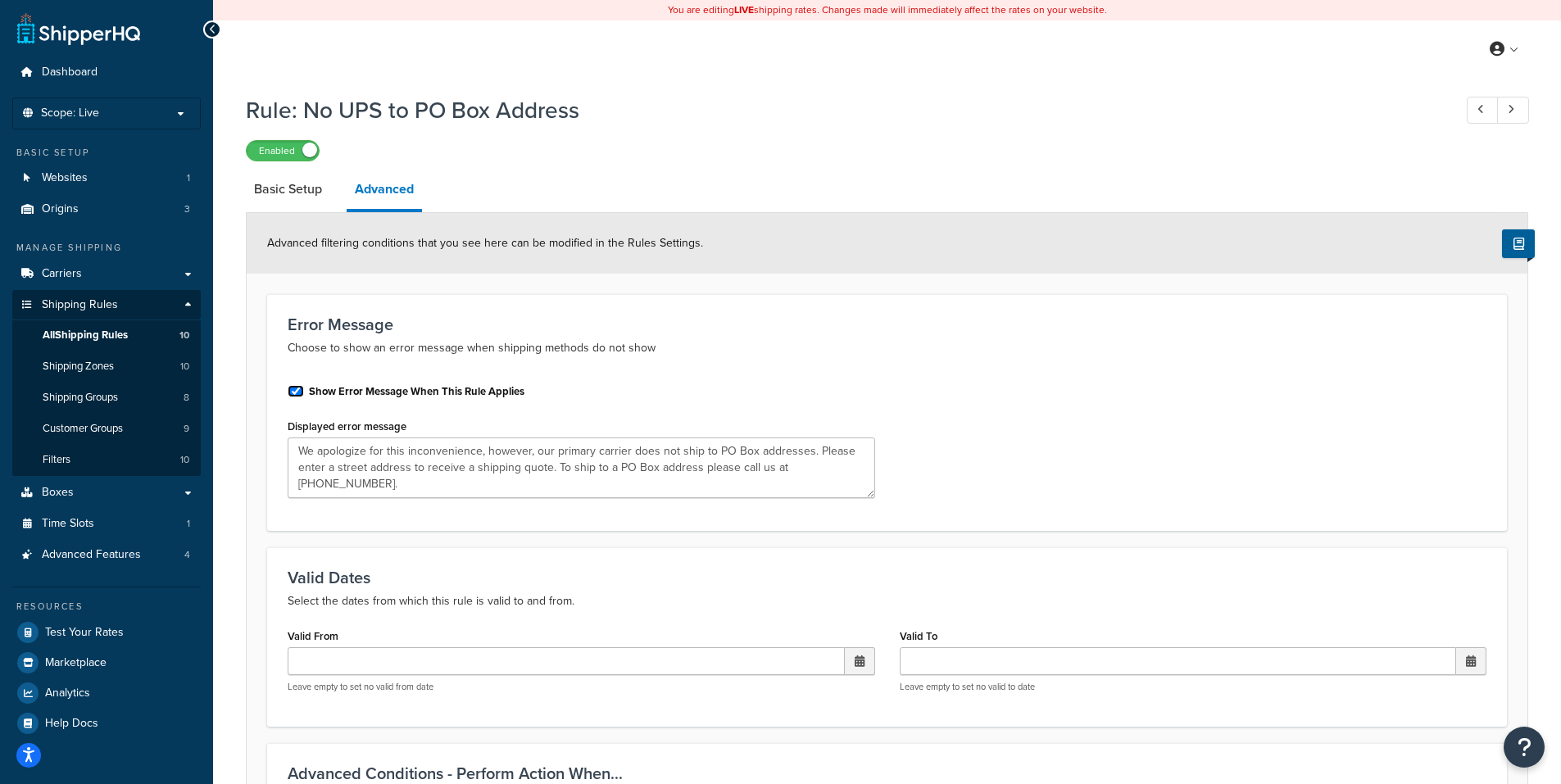
click at [296, 387] on input "Show Error Message When This Rule Applies" at bounding box center [296, 391] width 16 height 12
checkbox input "false"
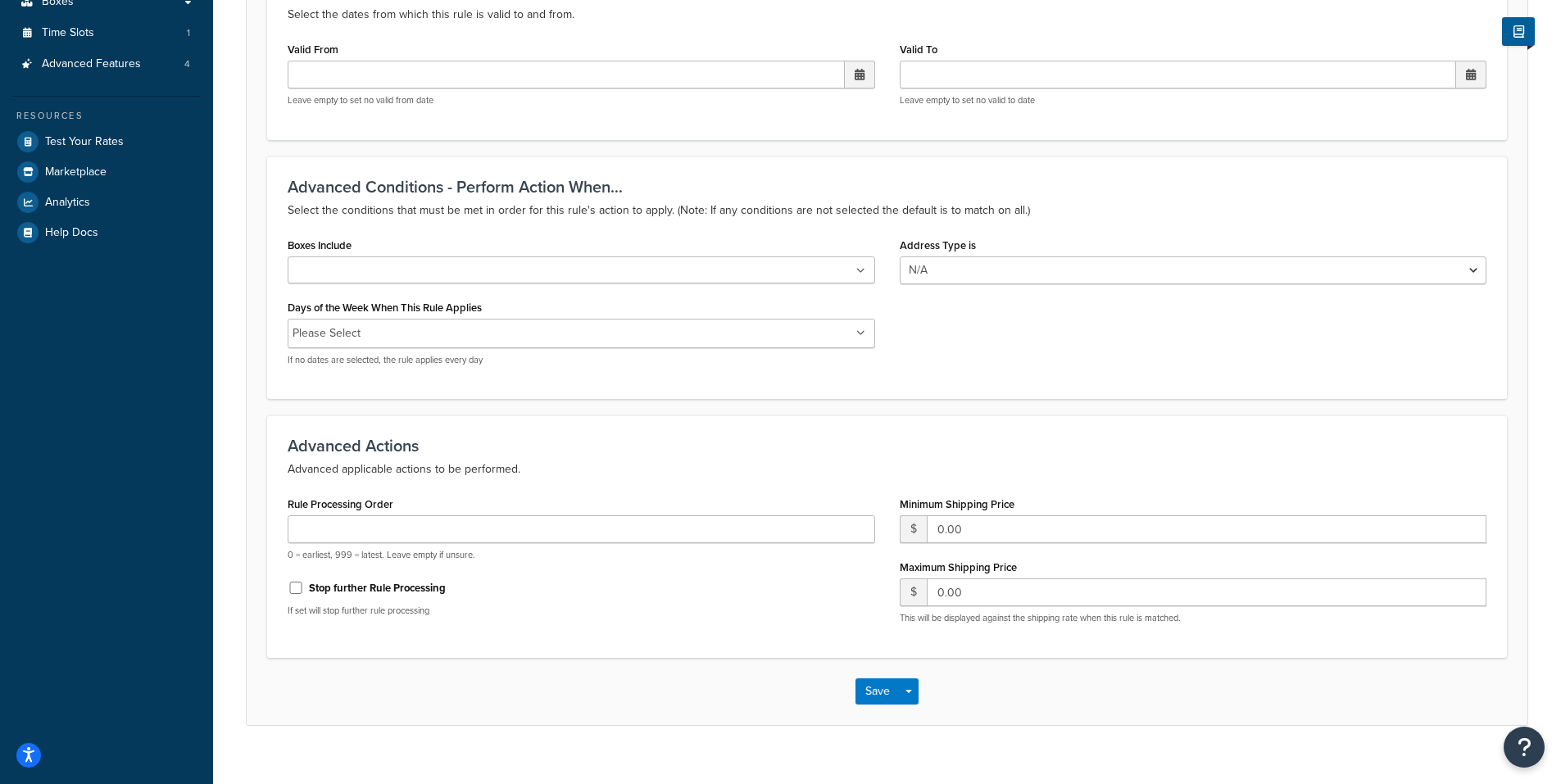
scroll to position [514, 0]
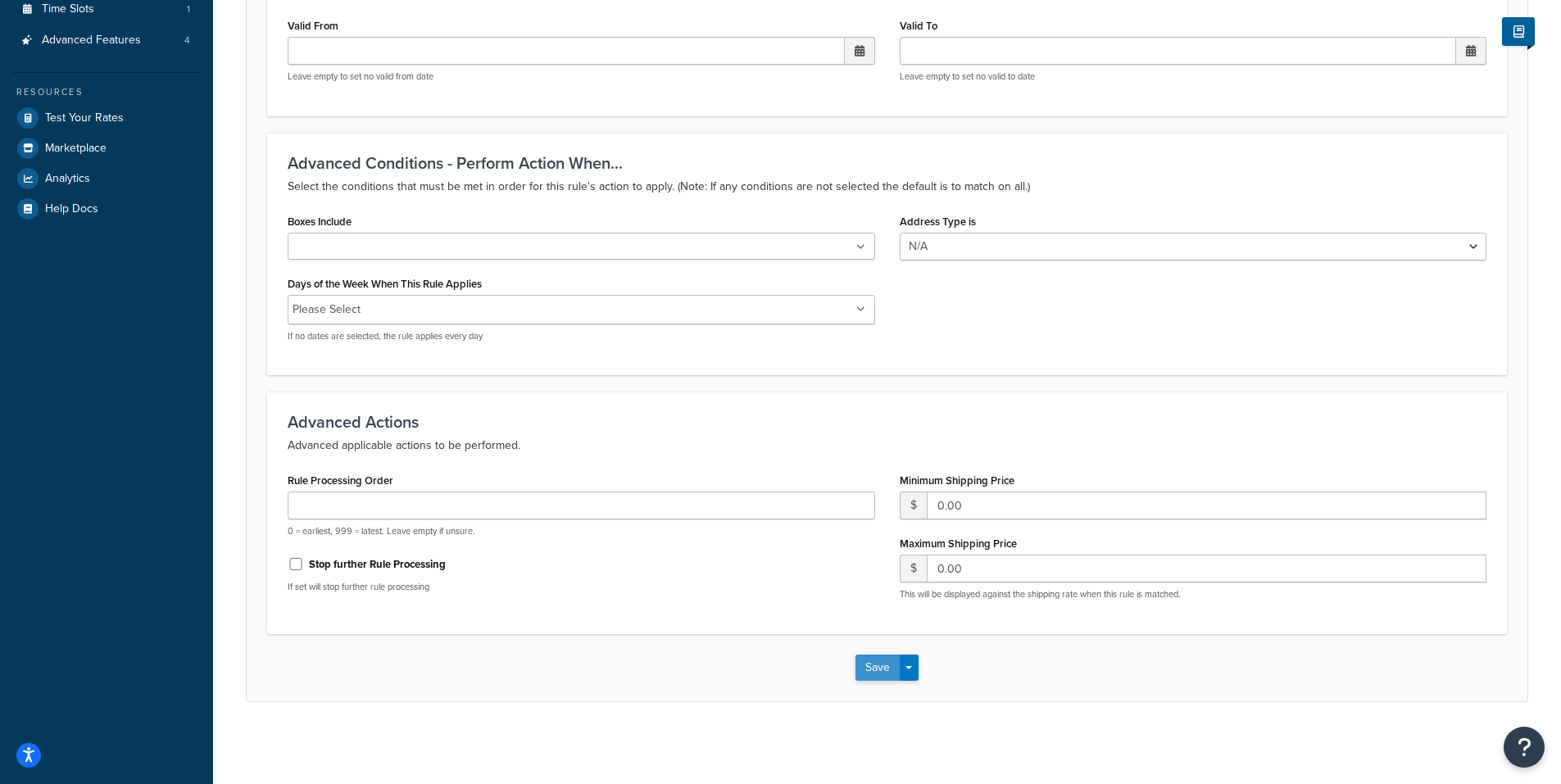
click at [879, 666] on button "Save" at bounding box center [878, 668] width 44 height 26
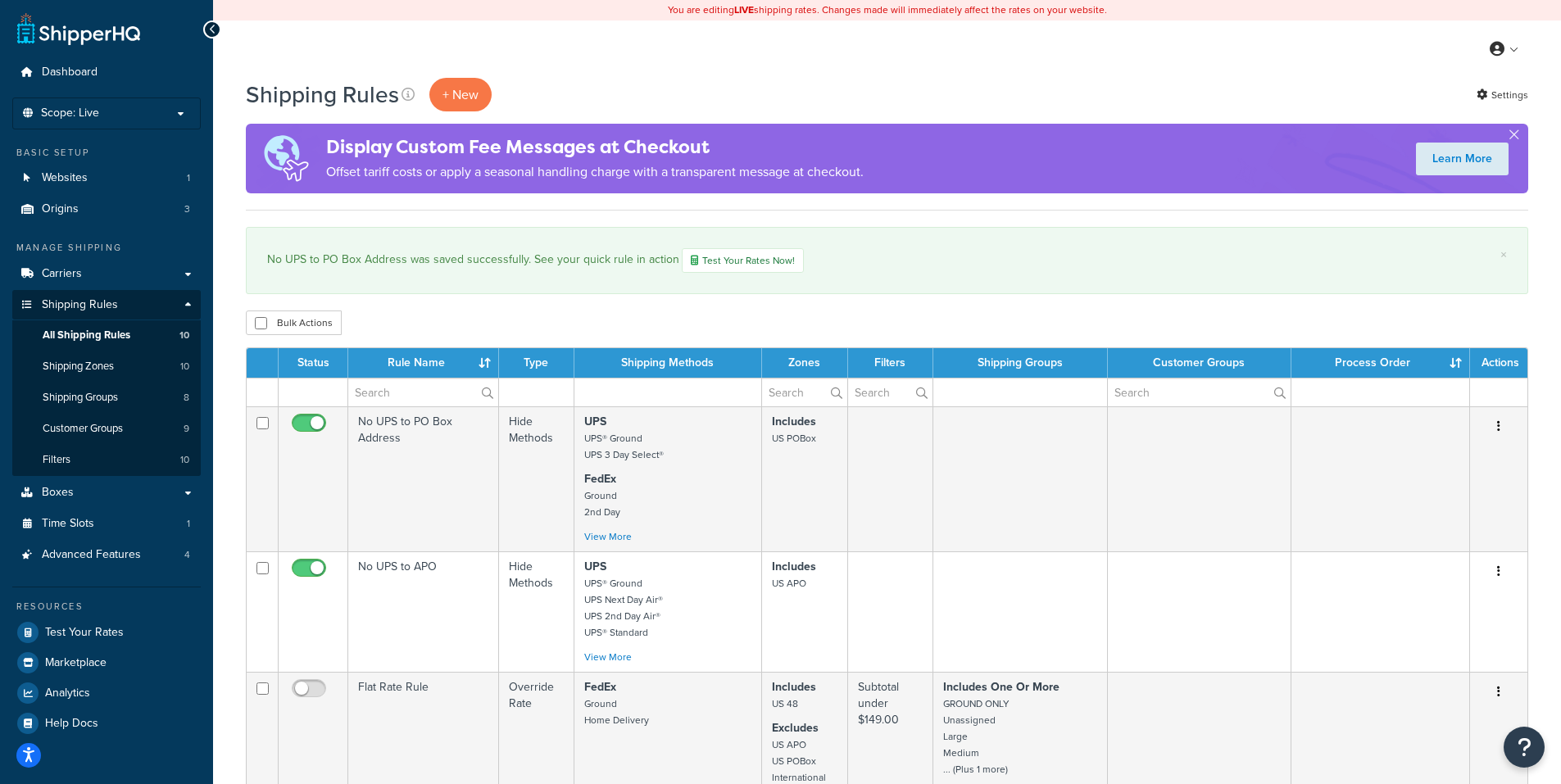
click at [1070, 53] on div "My Profile Billing Global Settings Contact Us Logout" at bounding box center [887, 50] width 1348 height 58
click at [903, 73] on div "My Profile Billing Global Settings Contact Us Logout" at bounding box center [887, 50] width 1348 height 58
